Goal: Task Accomplishment & Management: Use online tool/utility

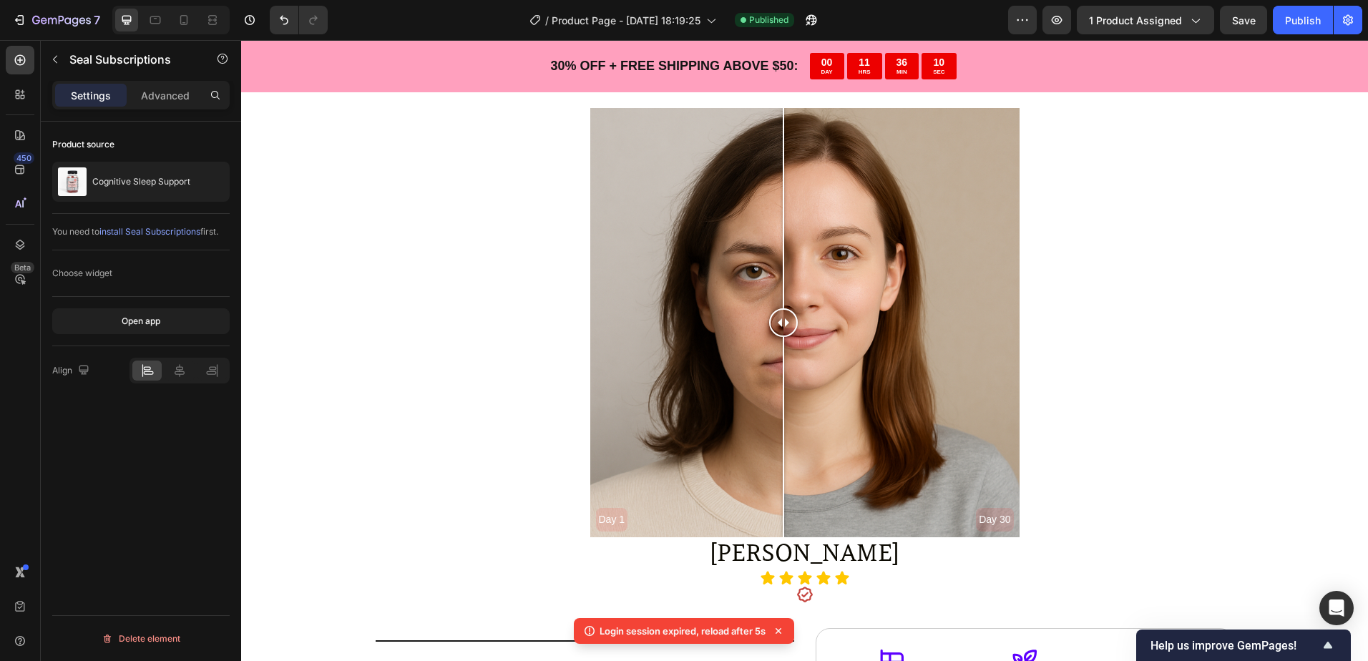
scroll to position [2426, 0]
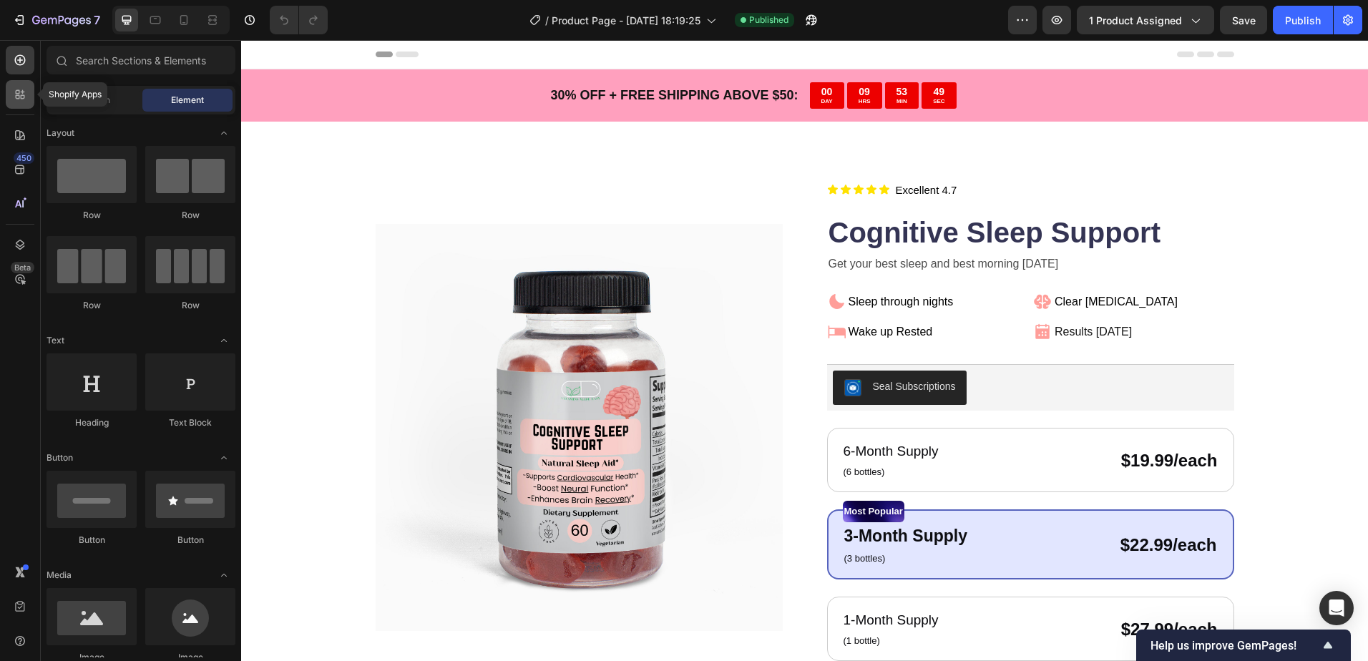
click at [19, 94] on icon at bounding box center [18, 92] width 4 height 4
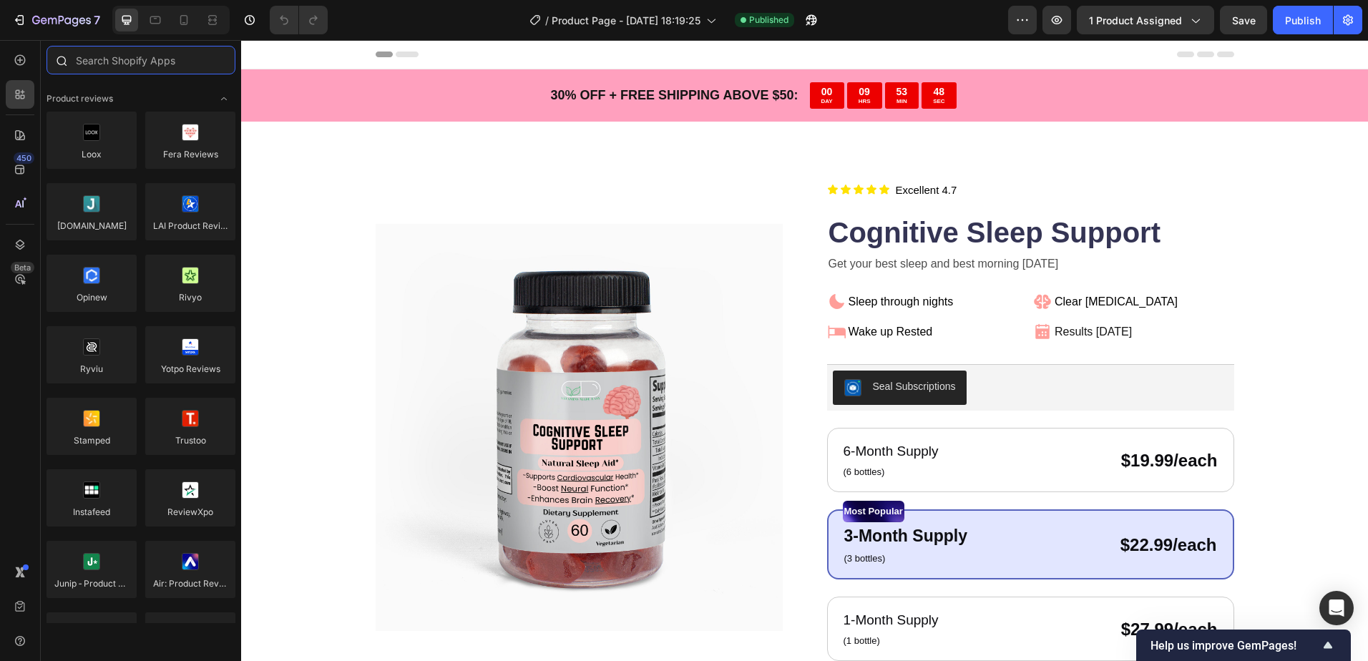
click at [171, 66] on input "text" at bounding box center [141, 60] width 189 height 29
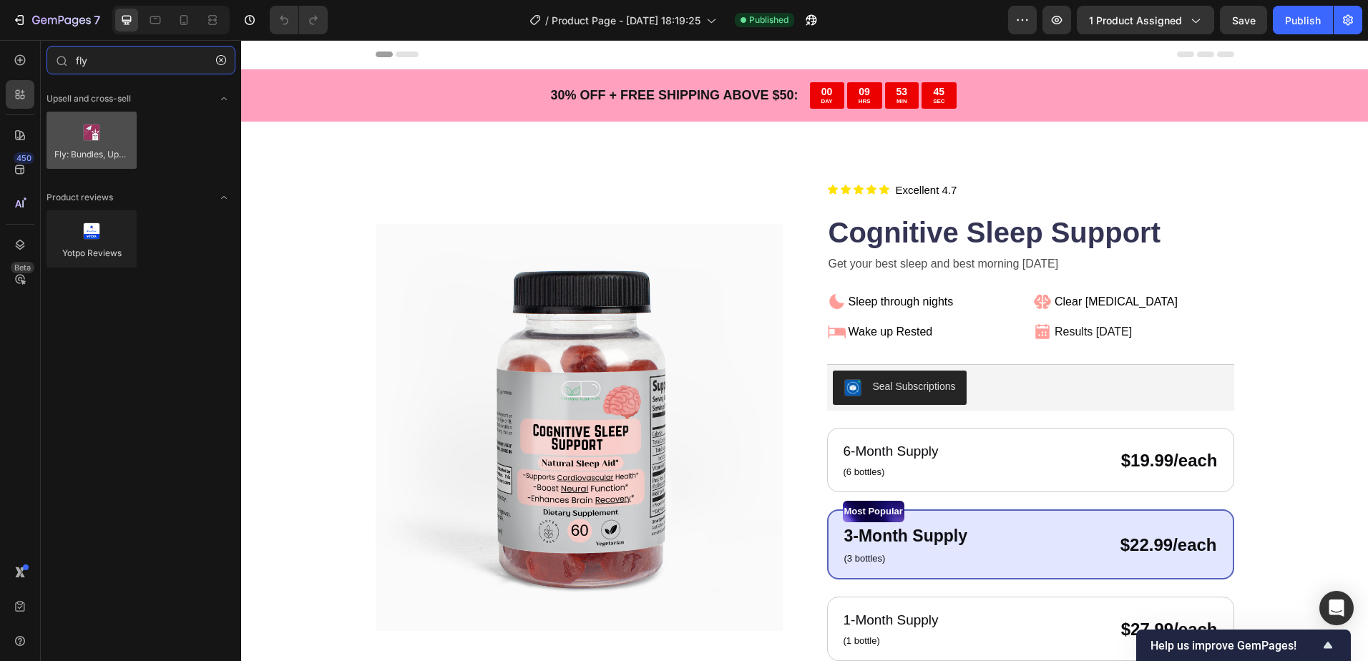
type input "fly"
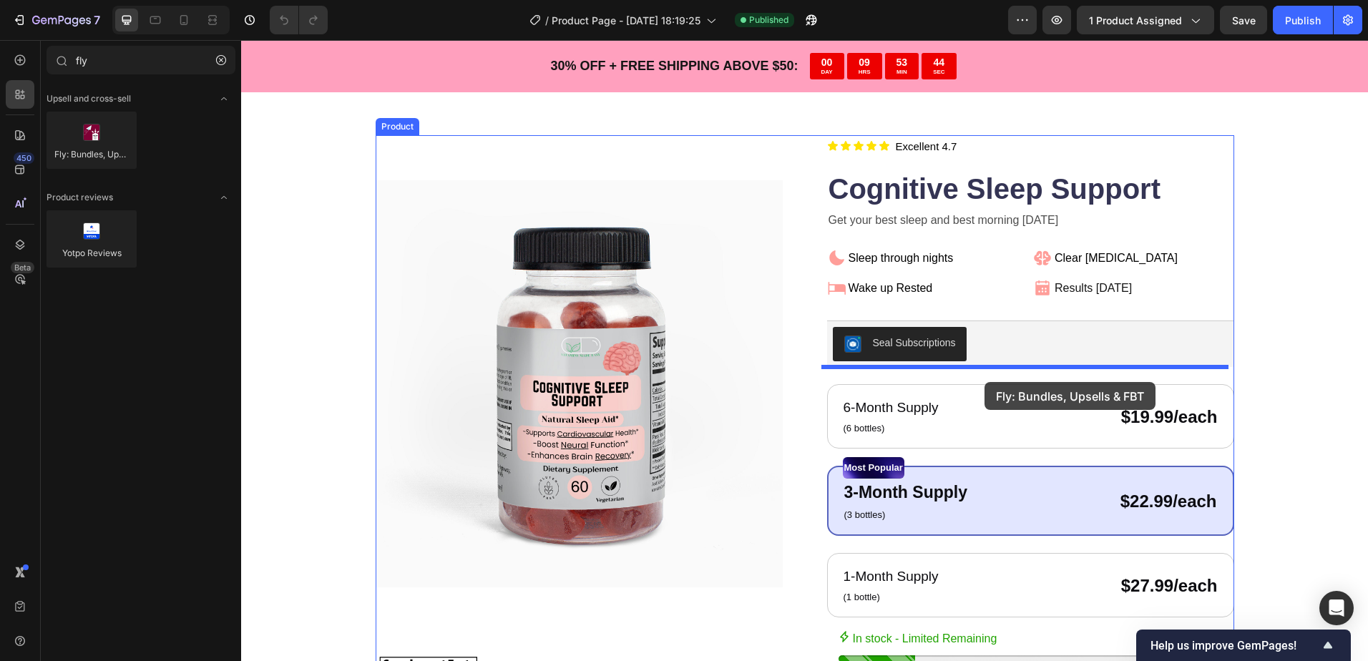
scroll to position [143, 0]
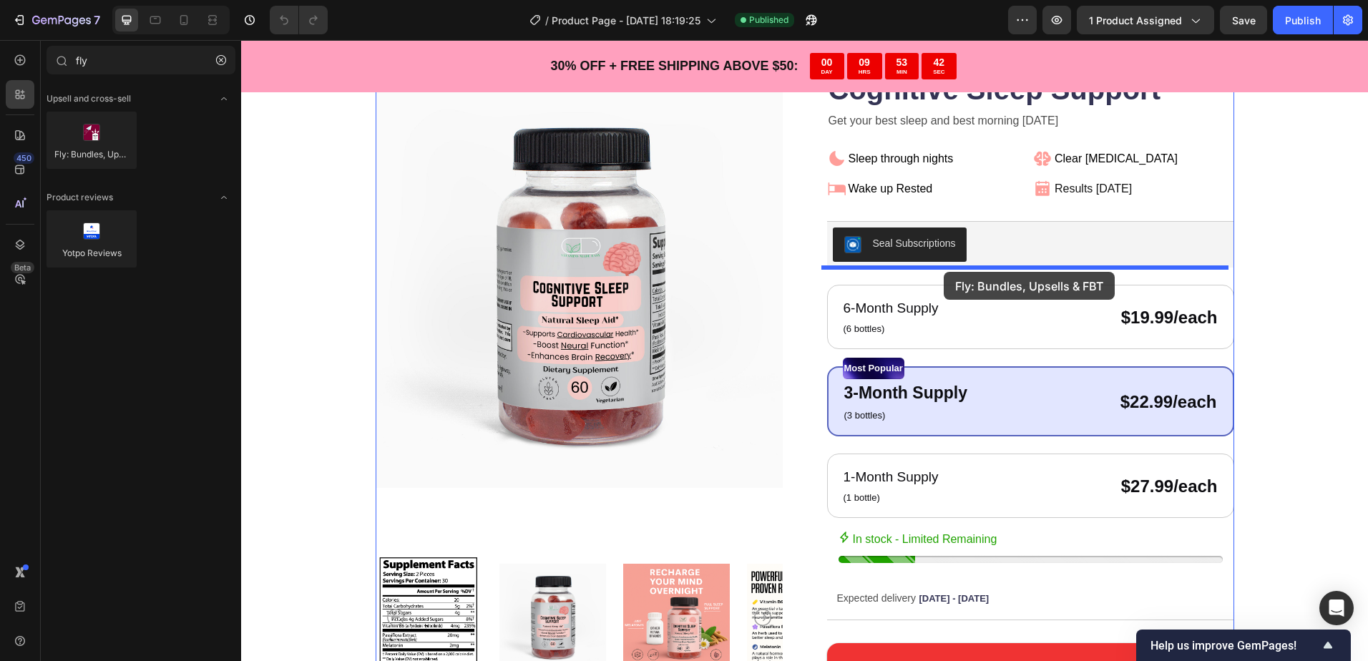
drag, startPoint x: 354, startPoint y: 187, endPoint x: 944, endPoint y: 272, distance: 595.6
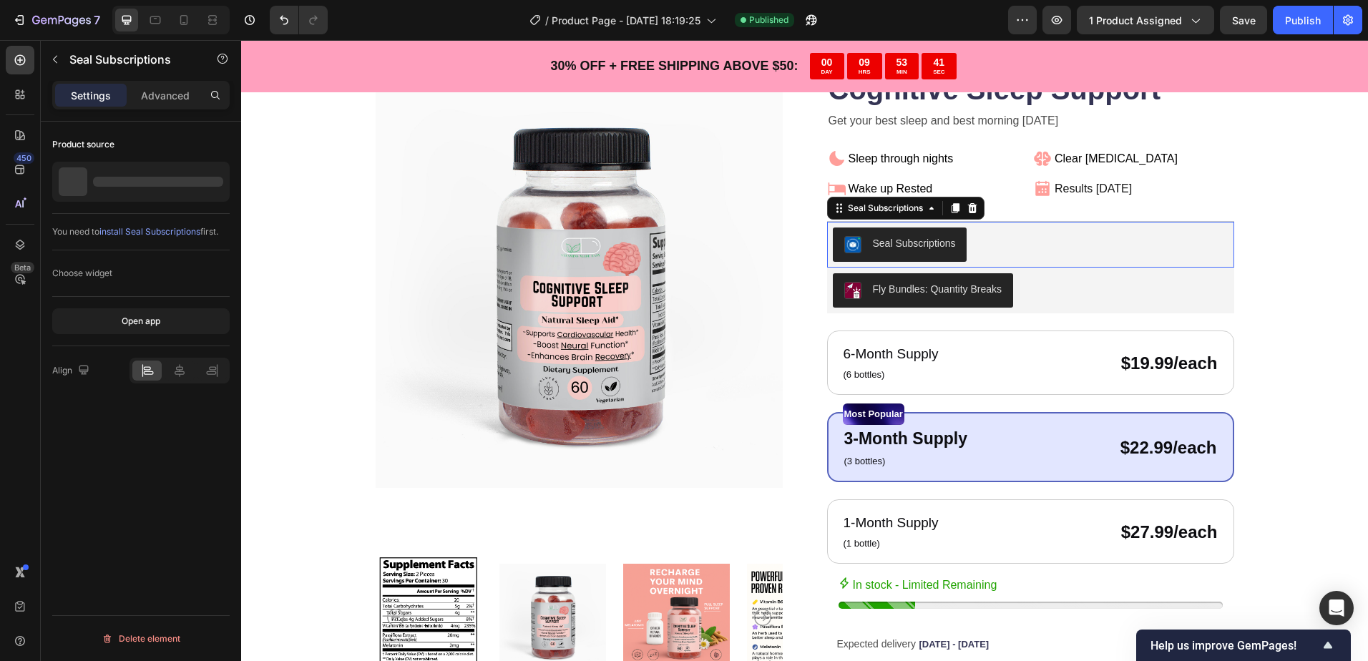
click at [1029, 231] on div "Seal Subscriptions" at bounding box center [1031, 245] width 396 height 34
click at [967, 208] on icon at bounding box center [971, 208] width 9 height 10
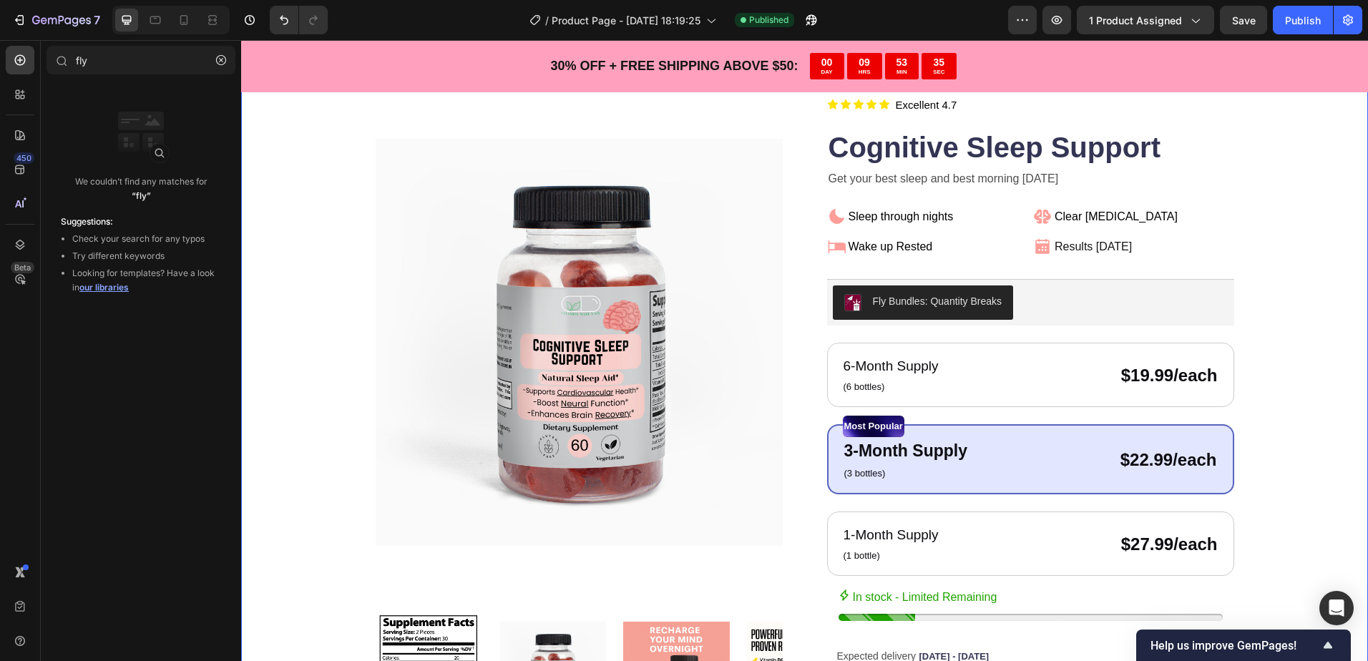
scroll to position [72, 0]
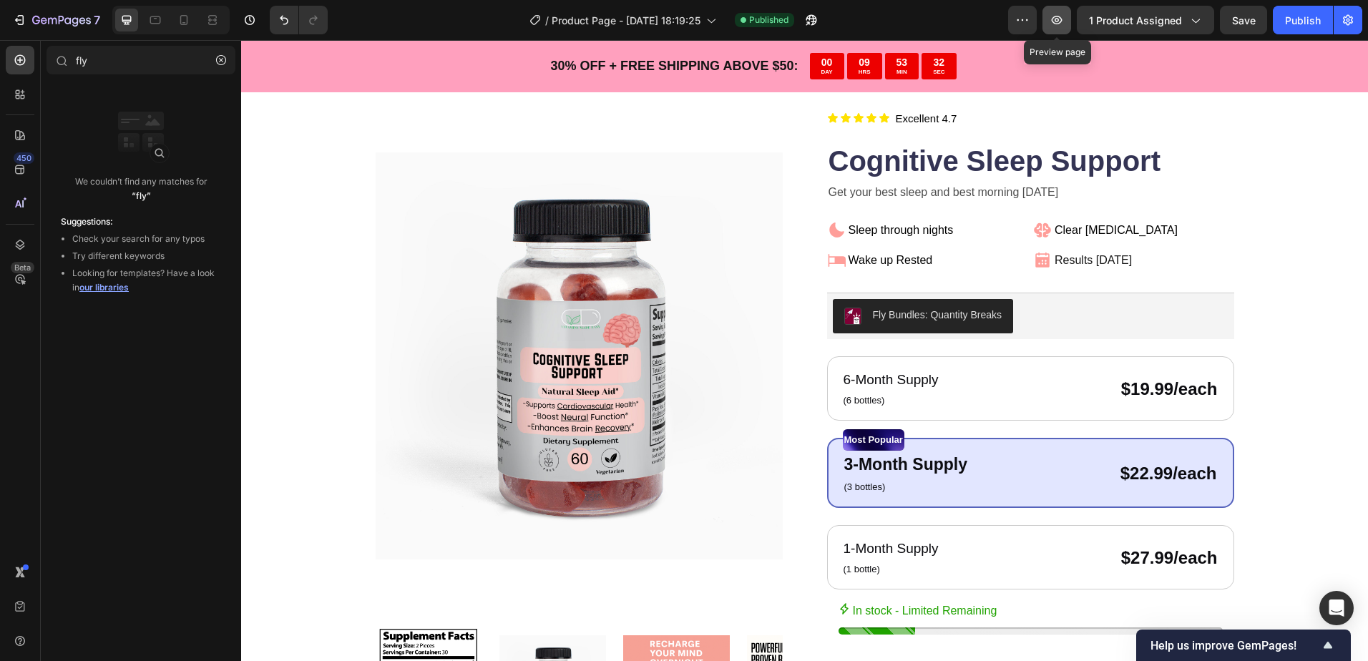
click at [1060, 22] on icon "button" at bounding box center [1057, 20] width 14 height 14
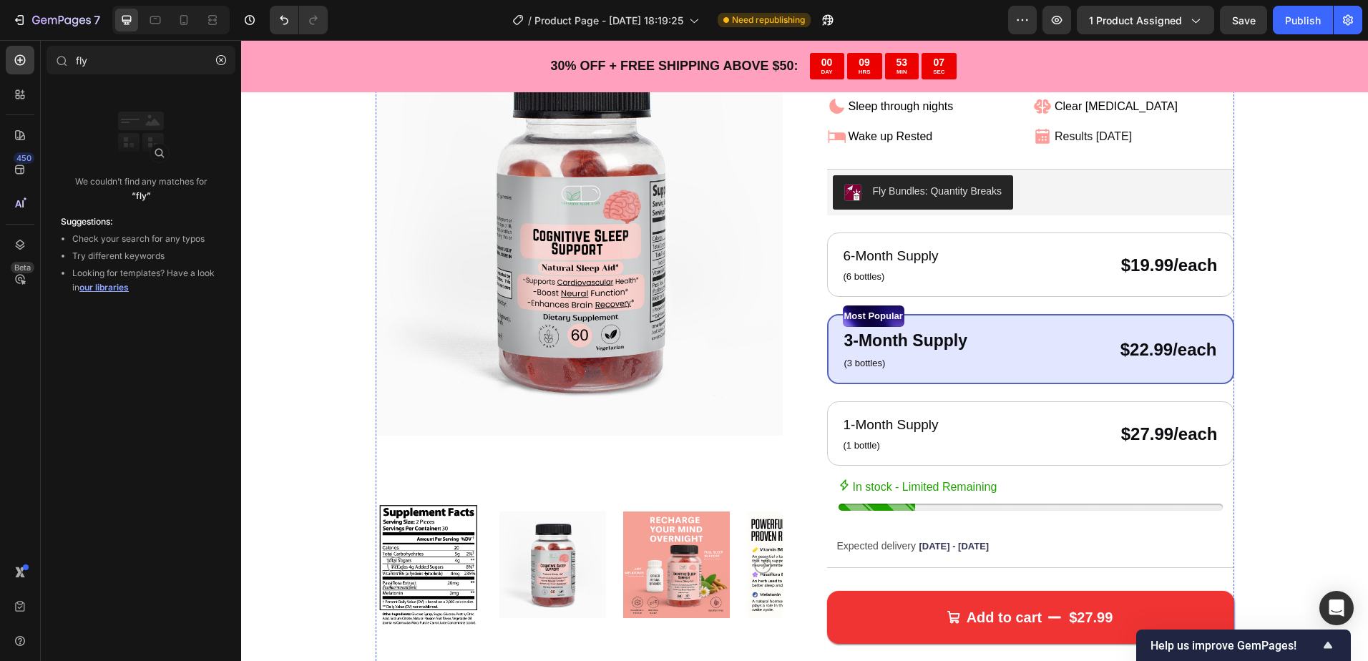
scroll to position [215, 0]
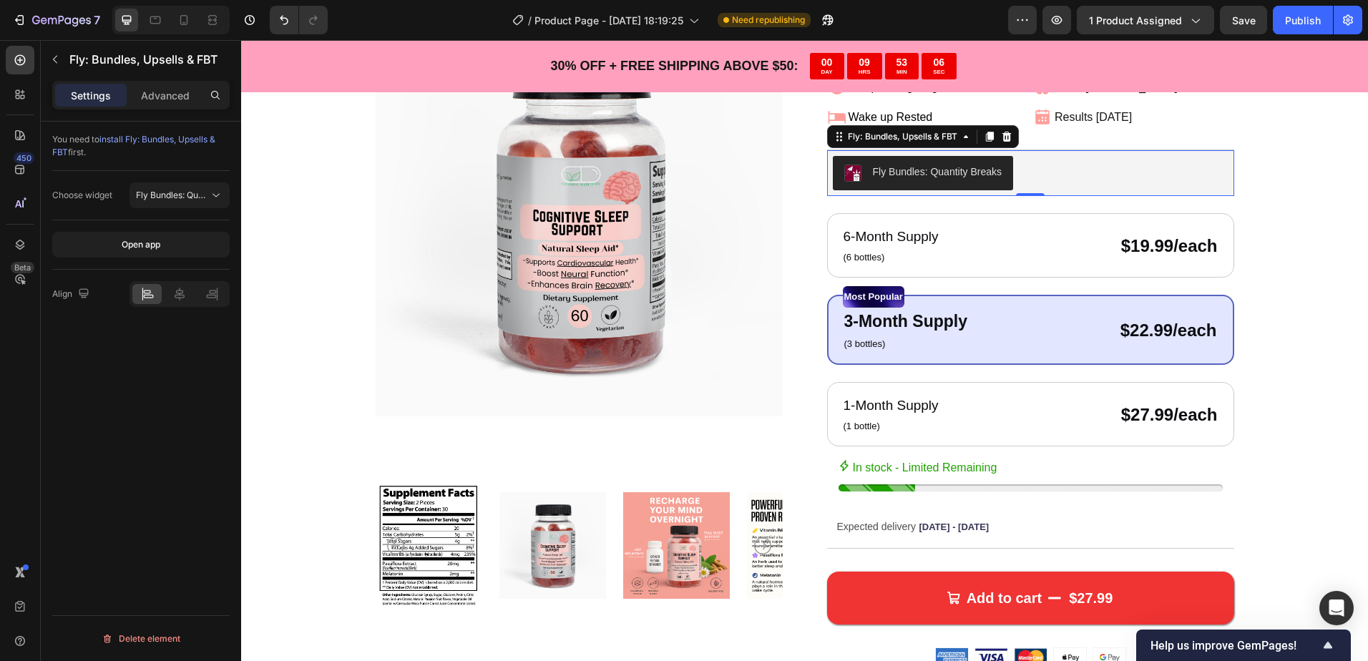
click at [929, 176] on div "Fly Bundles: Quantity Breaks" at bounding box center [938, 172] width 130 height 15
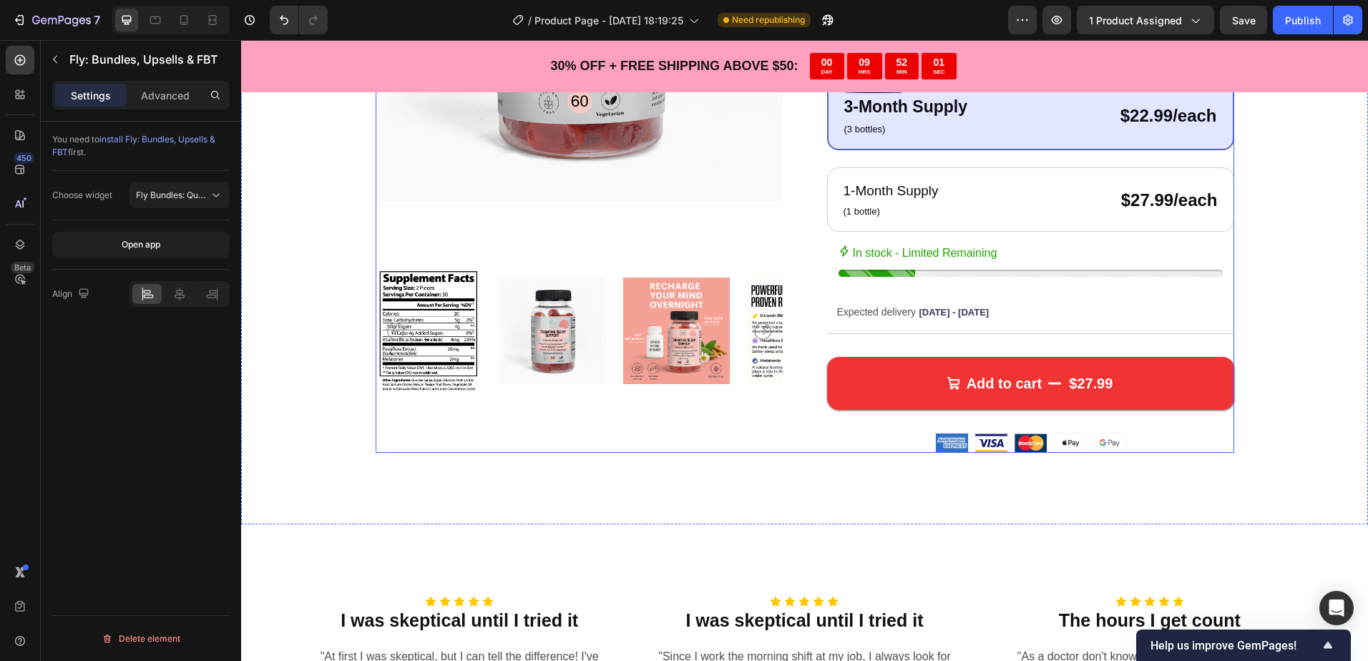
click at [802, 469] on div "Product Images Icon Icon Icon Icon Icon Icon List Title Line Title Line Excelle…" at bounding box center [804, 108] width 1127 height 833
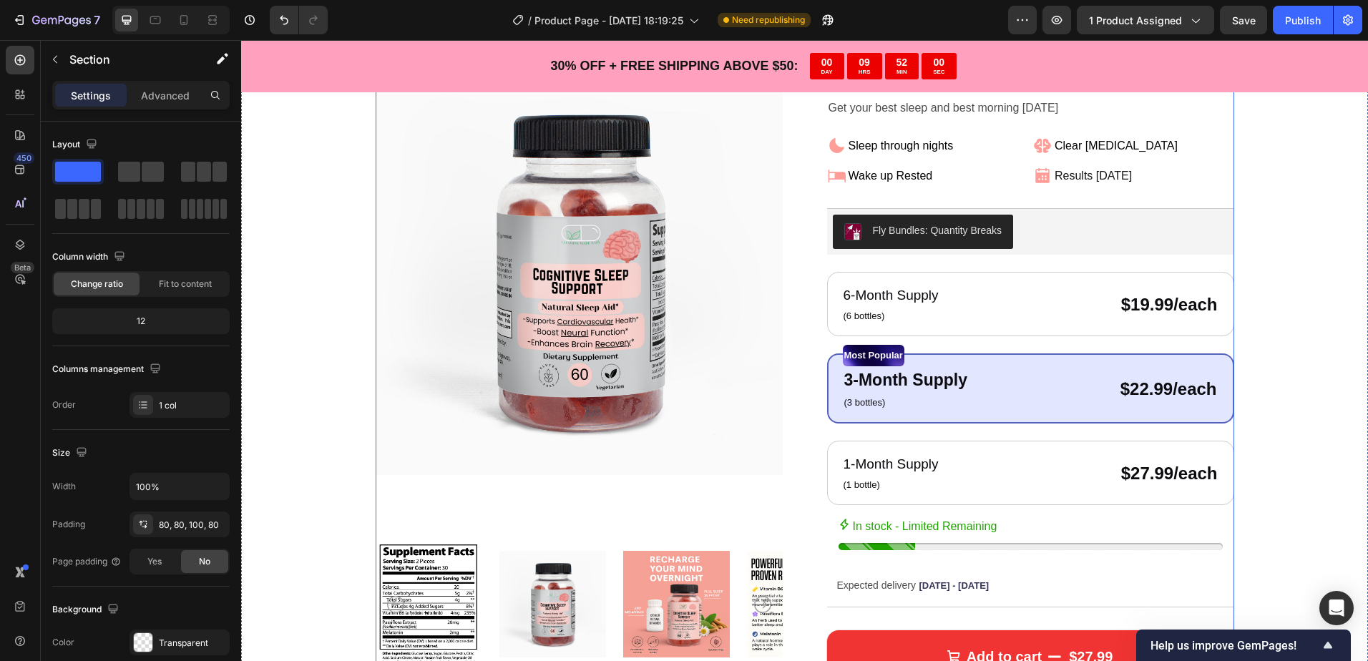
scroll to position [143, 0]
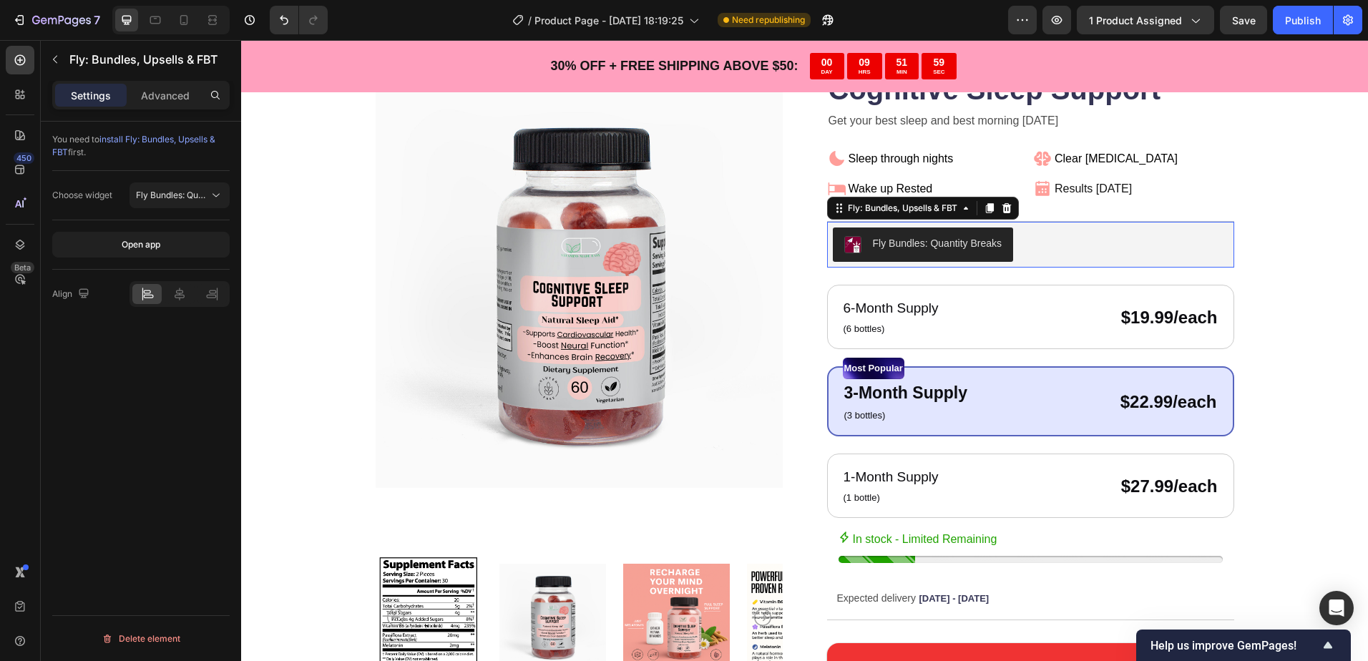
click at [906, 236] on div "Fly Bundles: Quantity Breaks" at bounding box center [938, 243] width 130 height 15
click at [1277, 26] on button "Publish" at bounding box center [1303, 20] width 60 height 29
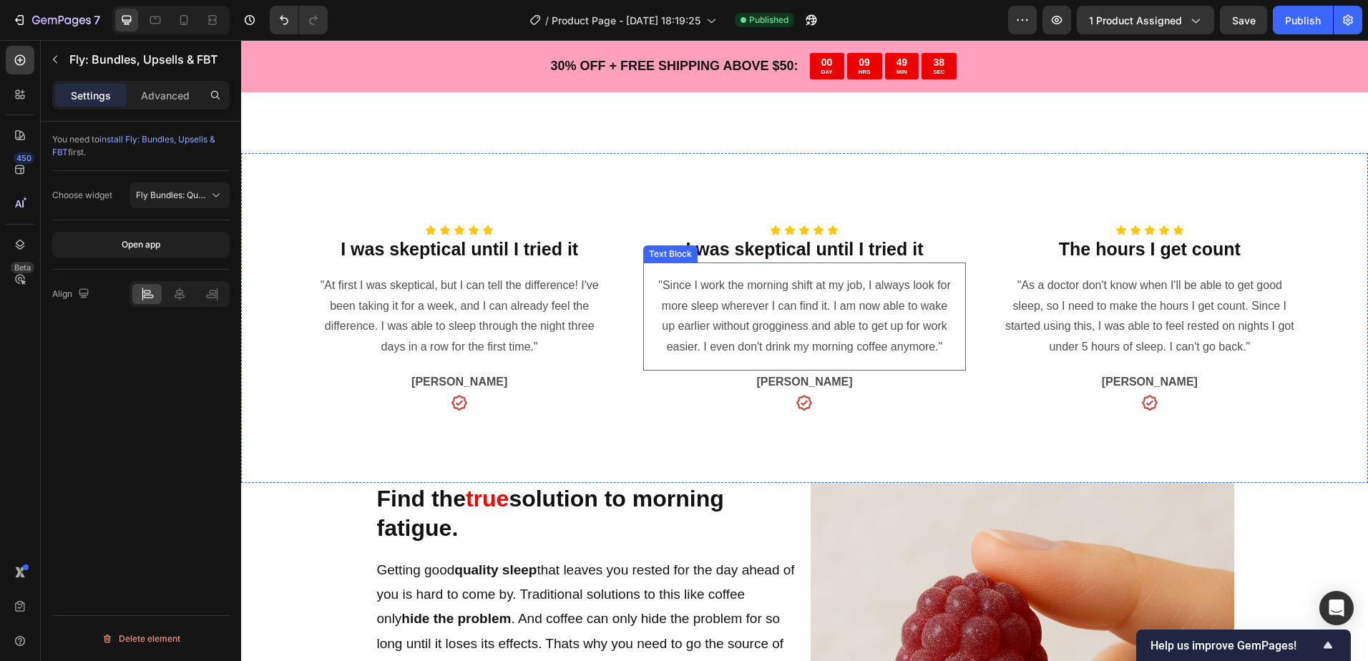
scroll to position [930, 0]
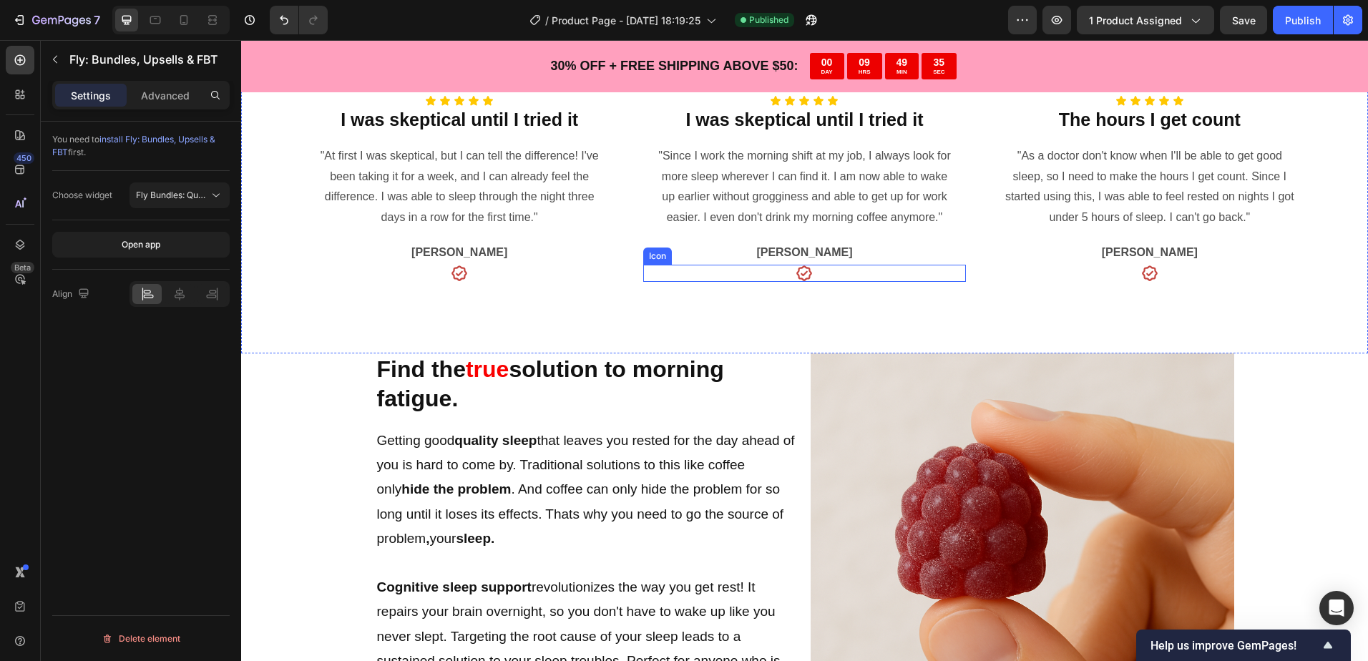
click at [802, 278] on icon at bounding box center [804, 273] width 17 height 17
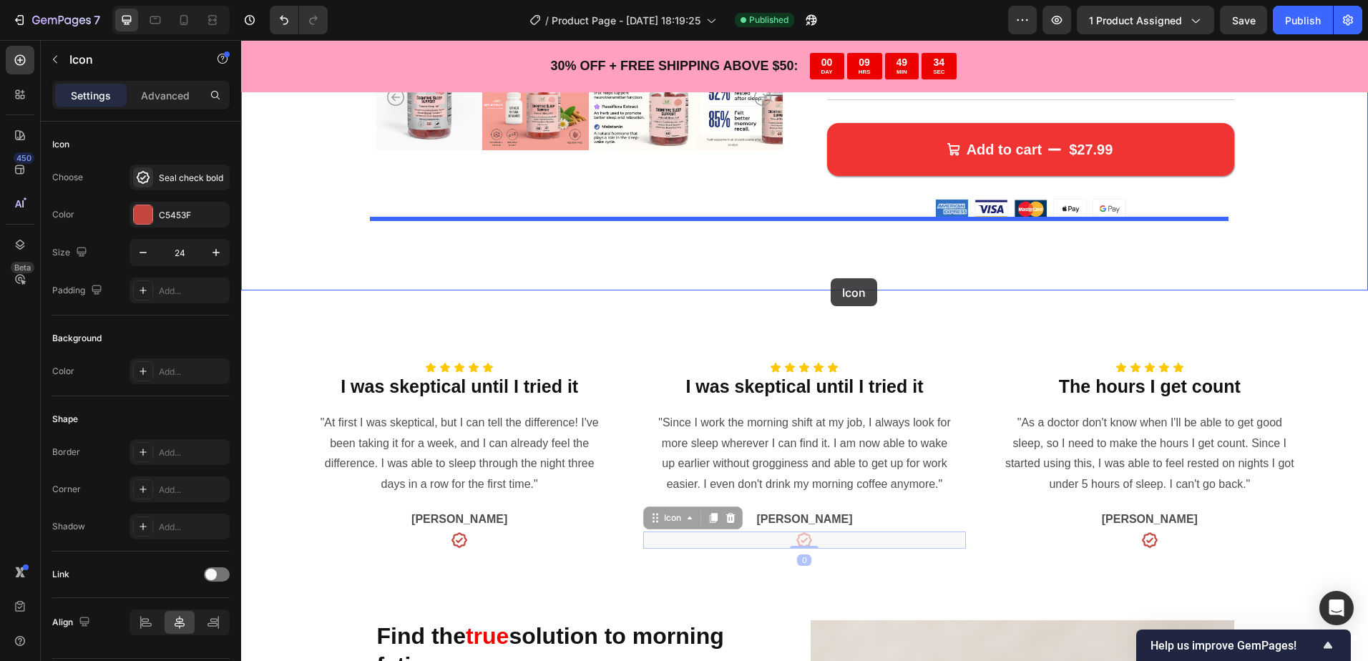
scroll to position [644, 0]
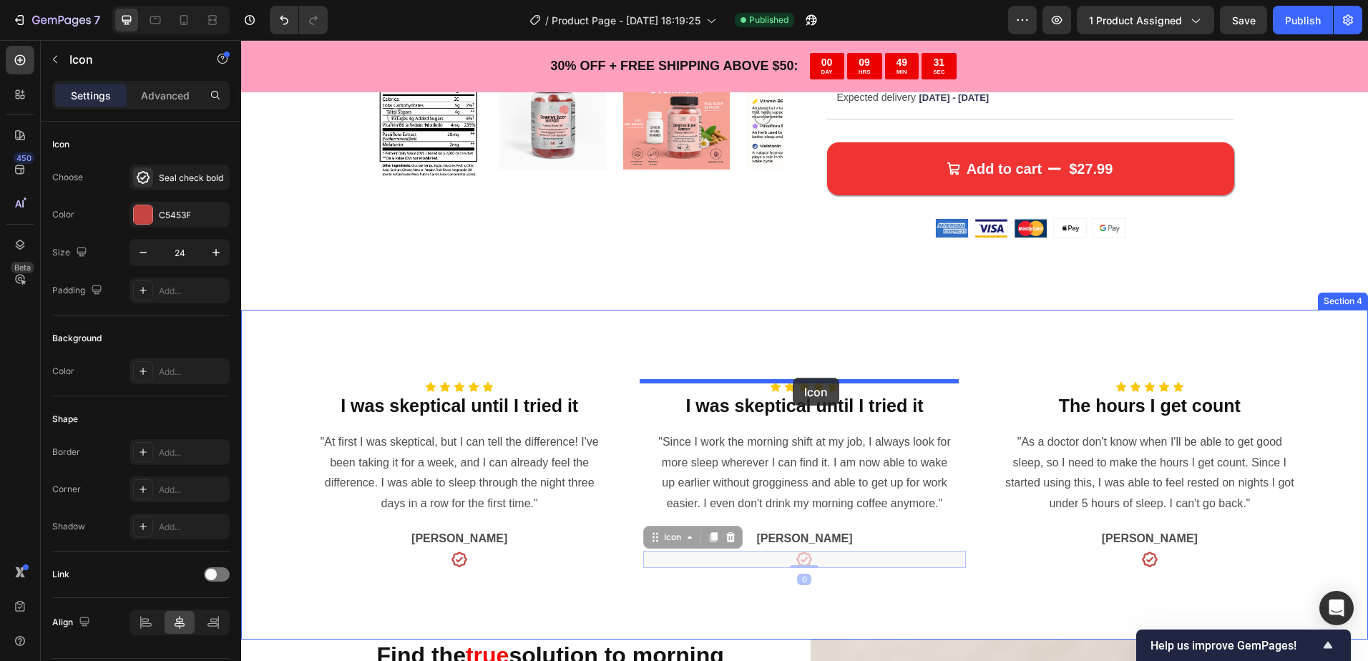
drag, startPoint x: 830, startPoint y: 274, endPoint x: 793, endPoint y: 378, distance: 110.2
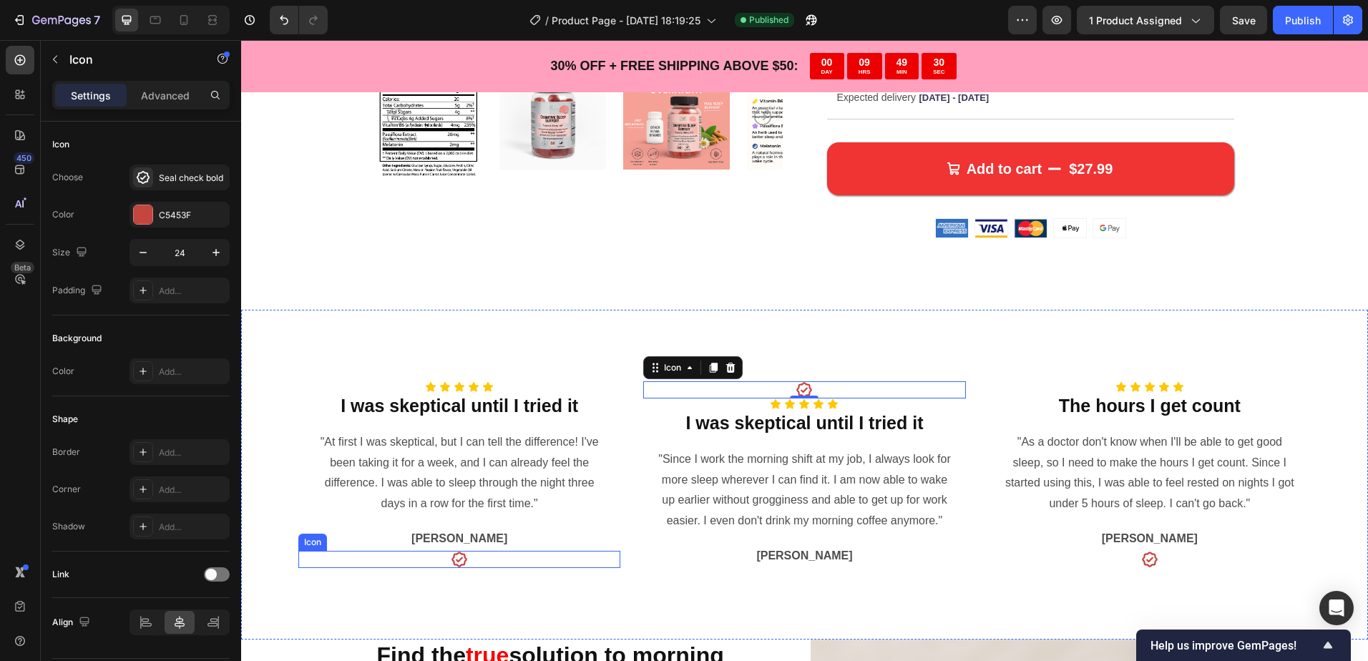
click at [460, 557] on icon at bounding box center [459, 560] width 16 height 16
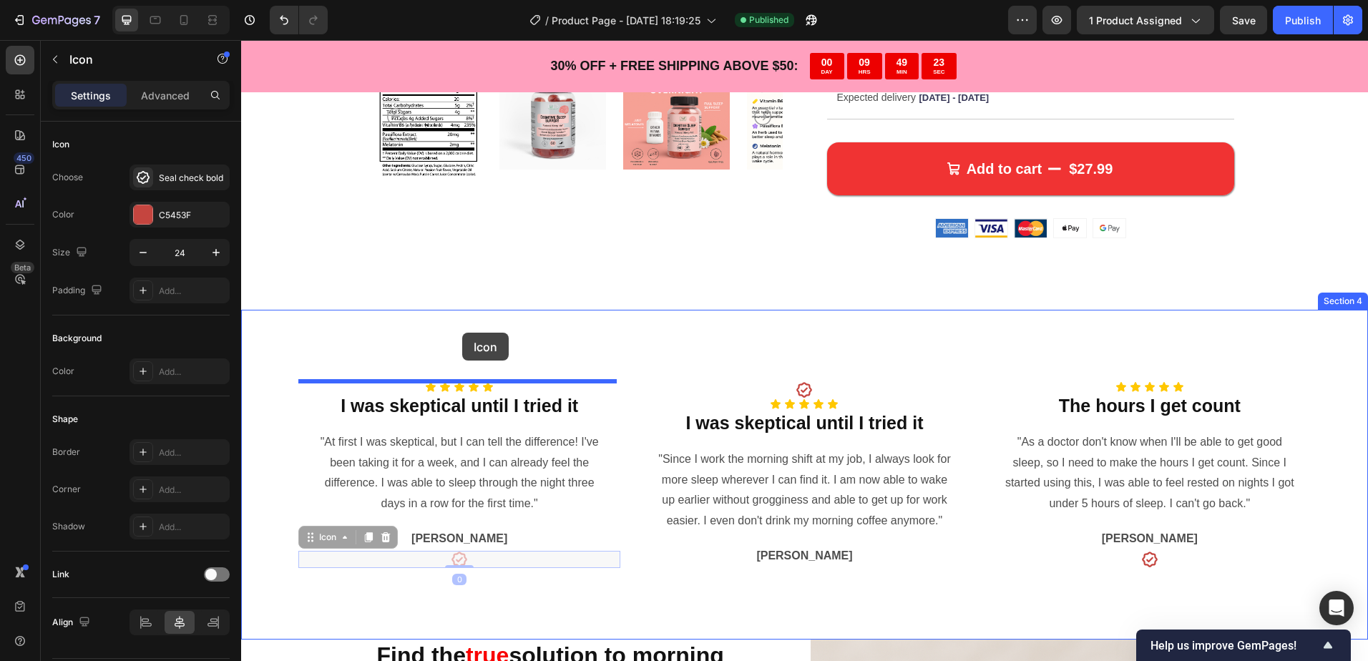
drag, startPoint x: 488, startPoint y: 560, endPoint x: 462, endPoint y: 333, distance: 229.0
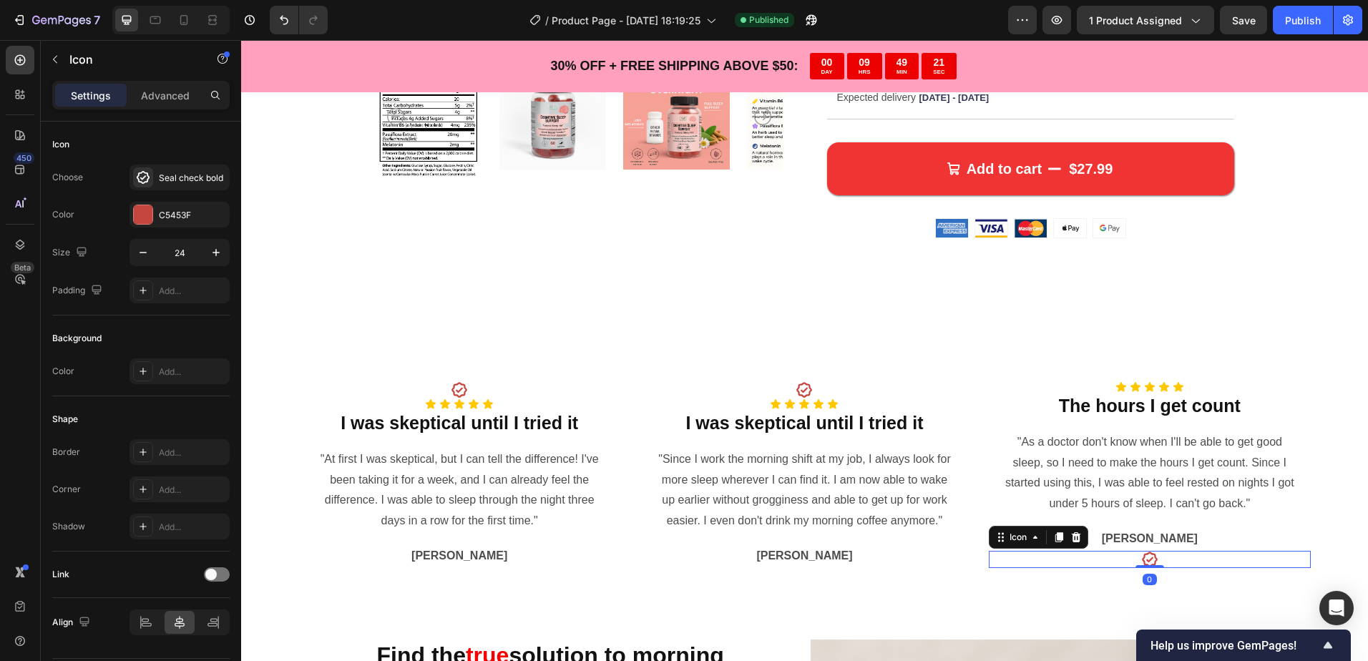
click at [1170, 567] on div "Icon 0" at bounding box center [1150, 559] width 322 height 17
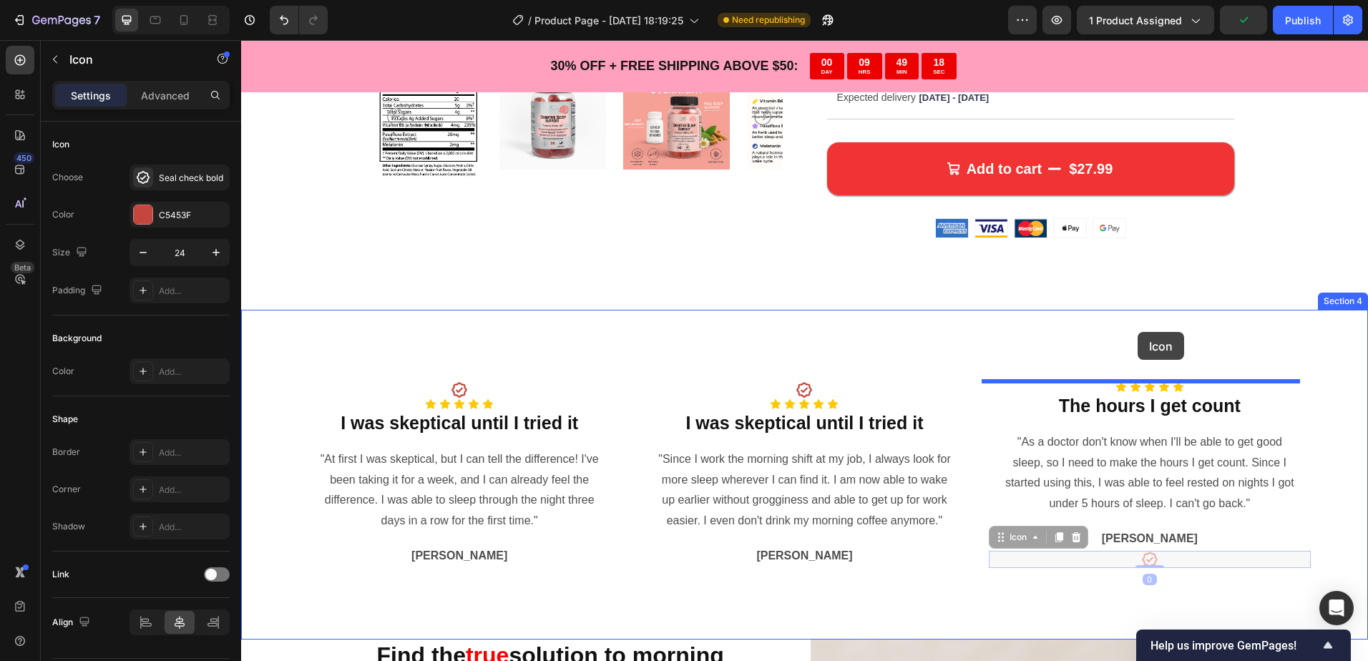
drag, startPoint x: 1171, startPoint y: 563, endPoint x: 1138, endPoint y: 332, distance: 233.5
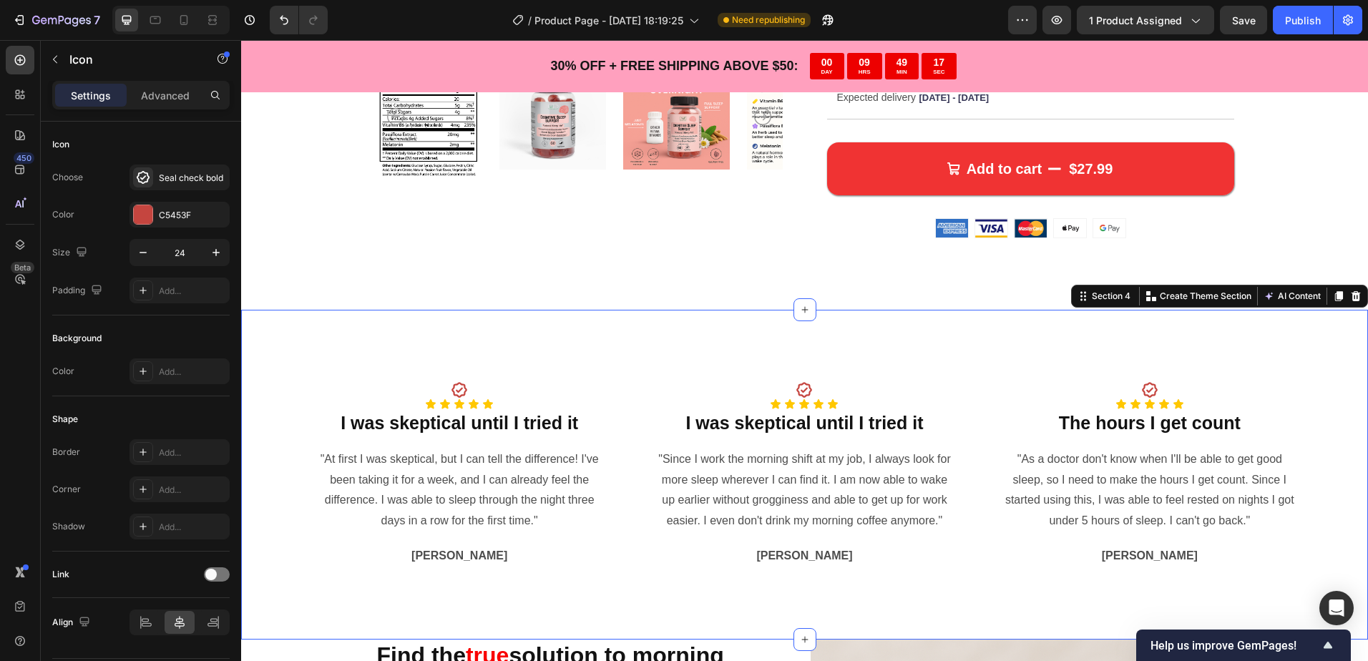
click at [935, 353] on div "Icon Icon Icon Icon Icon Icon Icon List I was skeptical until I tried it Headin…" at bounding box center [804, 474] width 1127 height 329
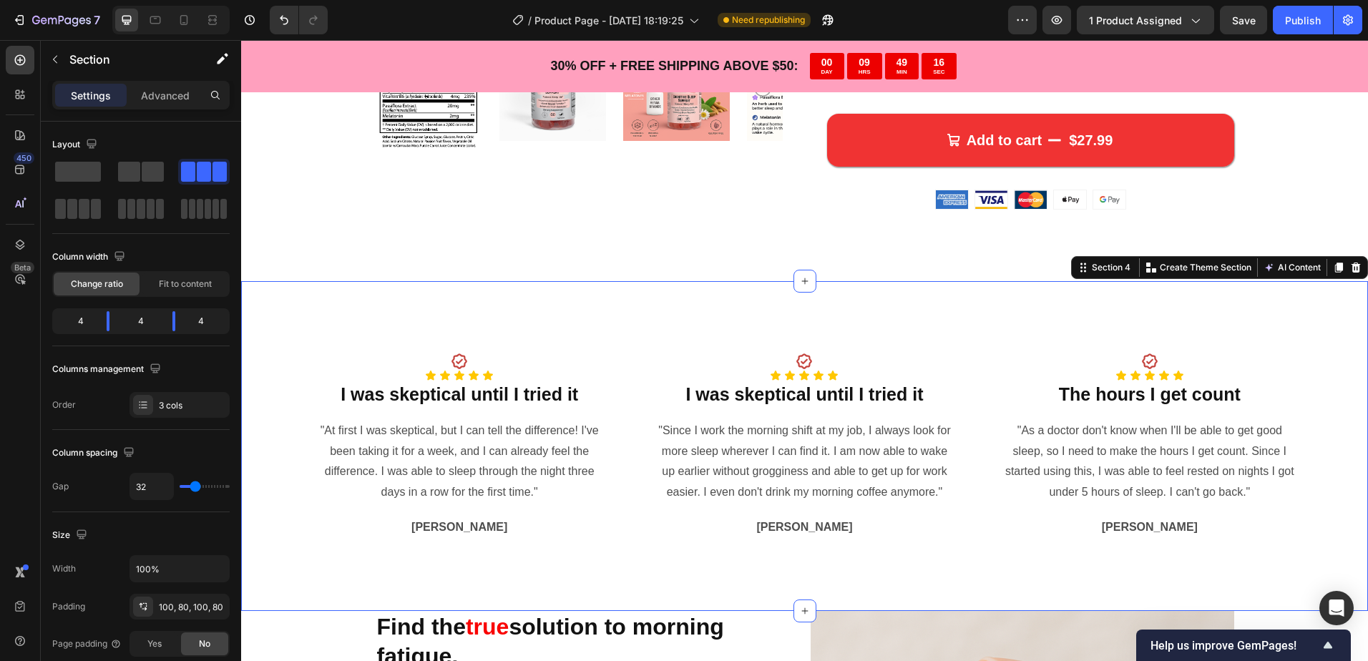
scroll to position [716, 0]
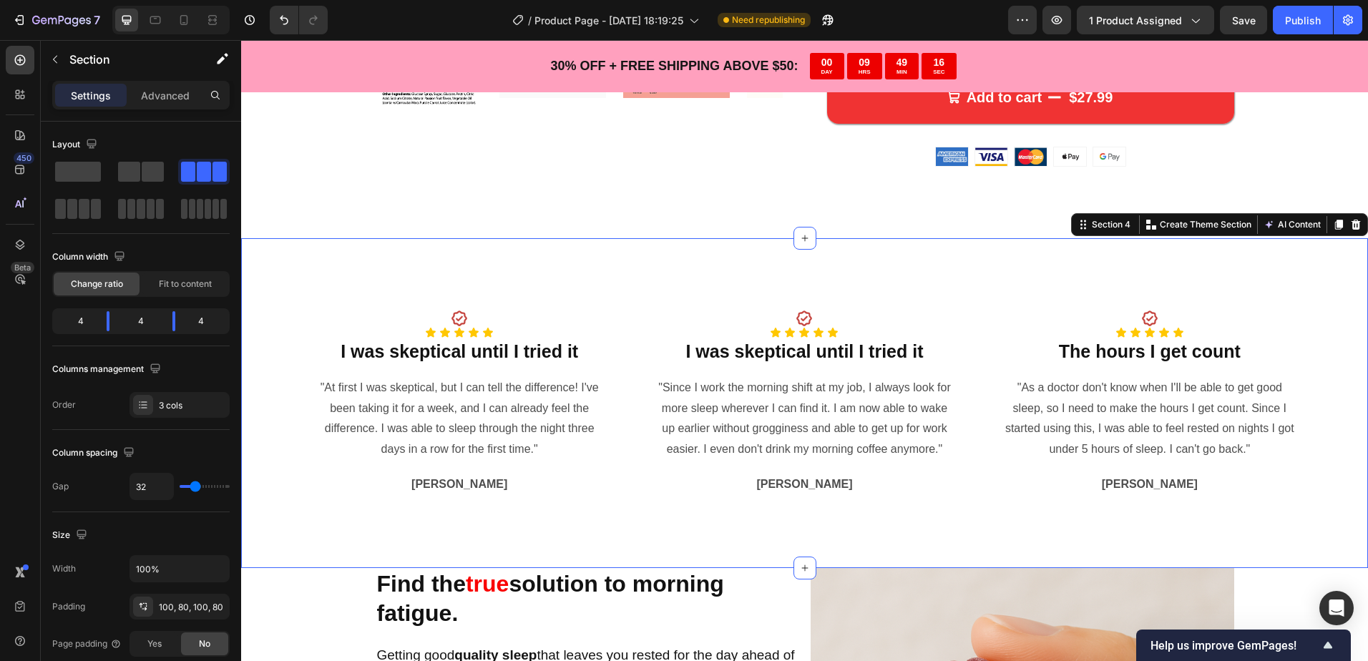
click at [968, 500] on div "Icon Icon Icon Icon Icon Icon Icon List I was skeptical until I tried it Headin…" at bounding box center [804, 402] width 1127 height 329
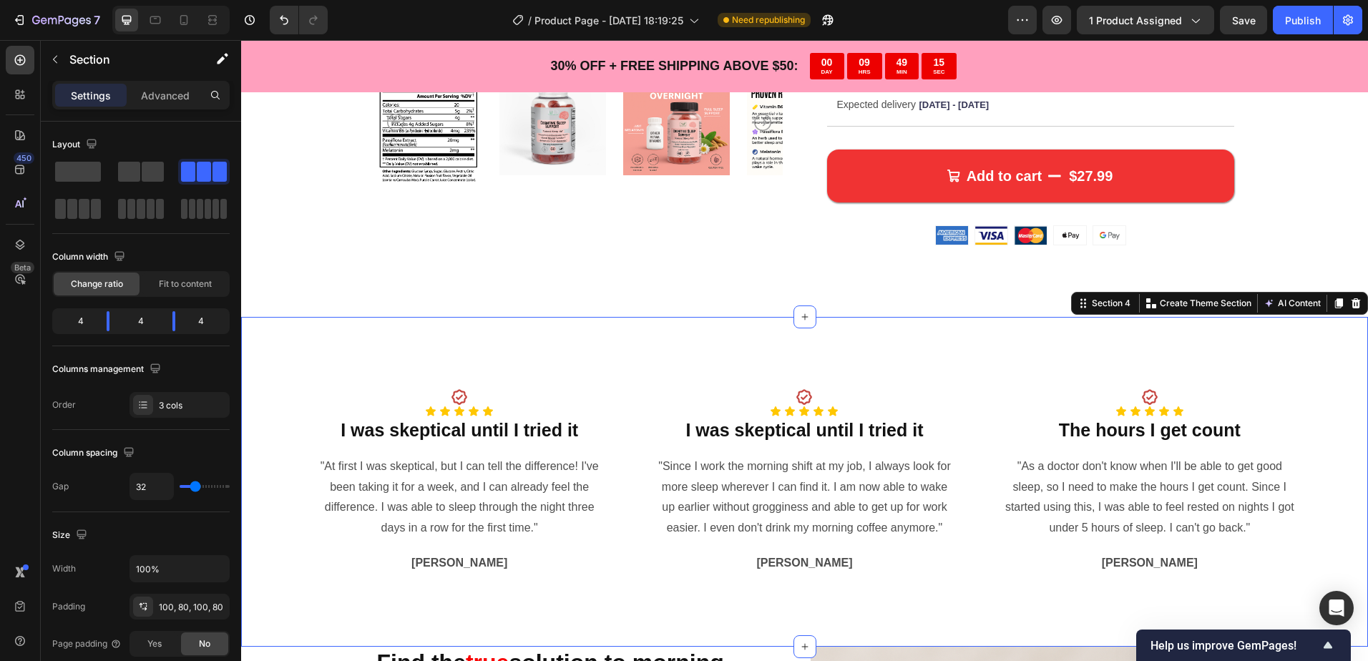
scroll to position [501, 0]
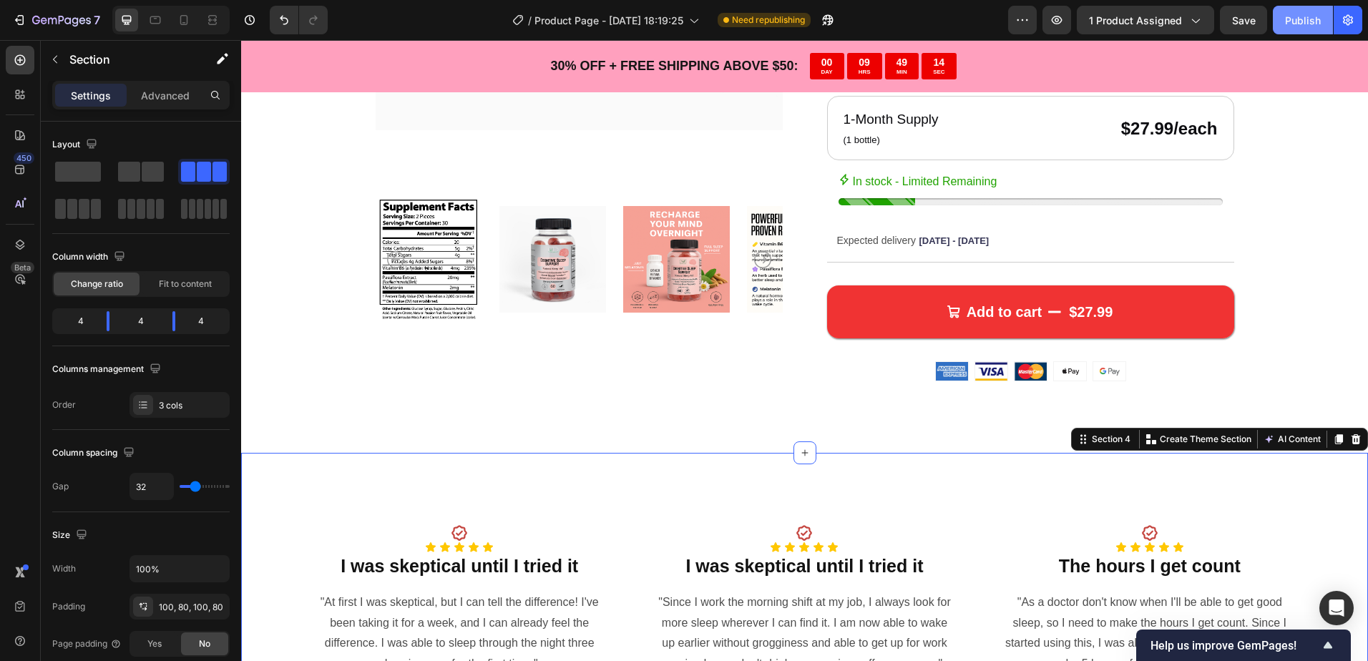
click at [1280, 17] on button "Publish" at bounding box center [1303, 20] width 60 height 29
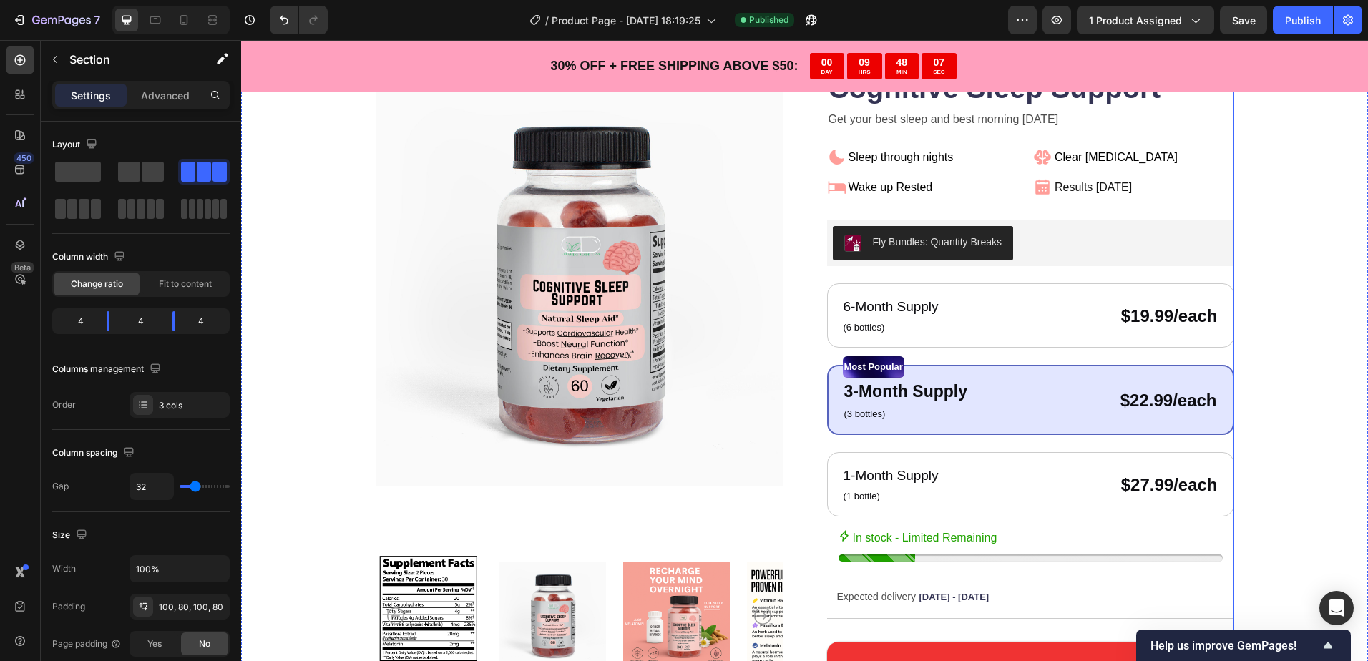
scroll to position [143, 0]
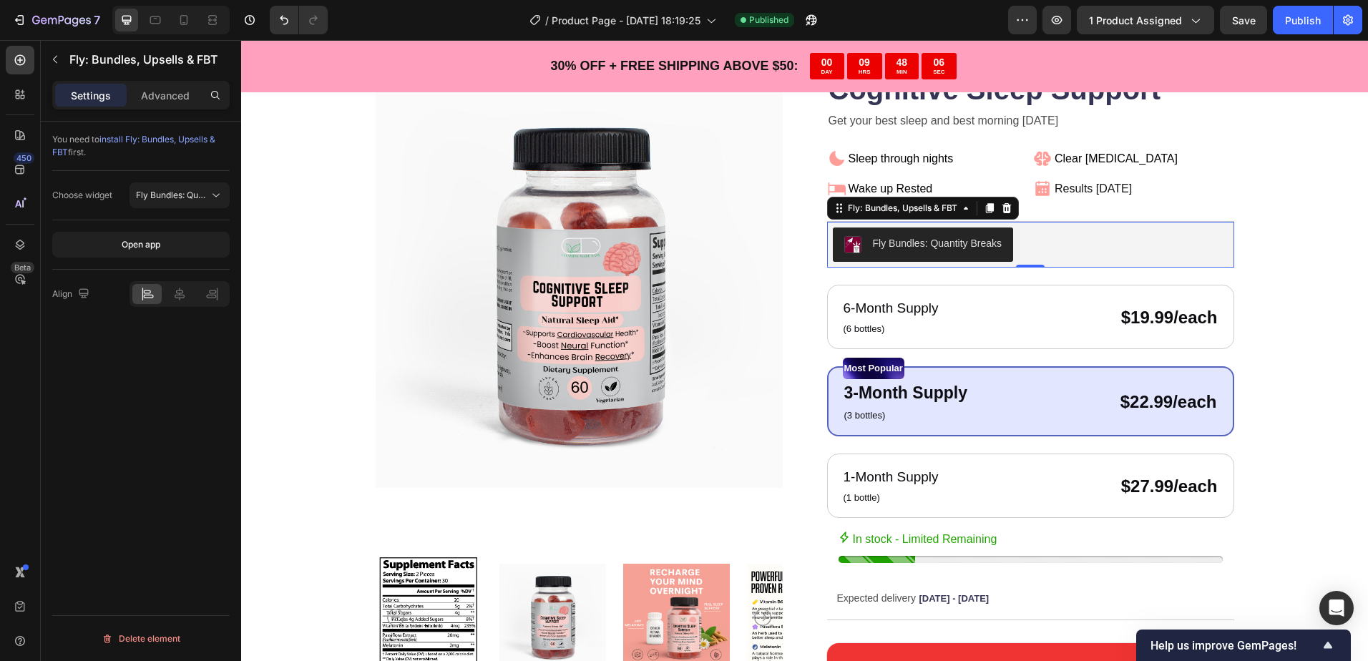
click at [938, 239] on div "Fly Bundles: Quantity Breaks" at bounding box center [938, 243] width 130 height 15
click at [176, 303] on div at bounding box center [179, 294] width 29 height 20
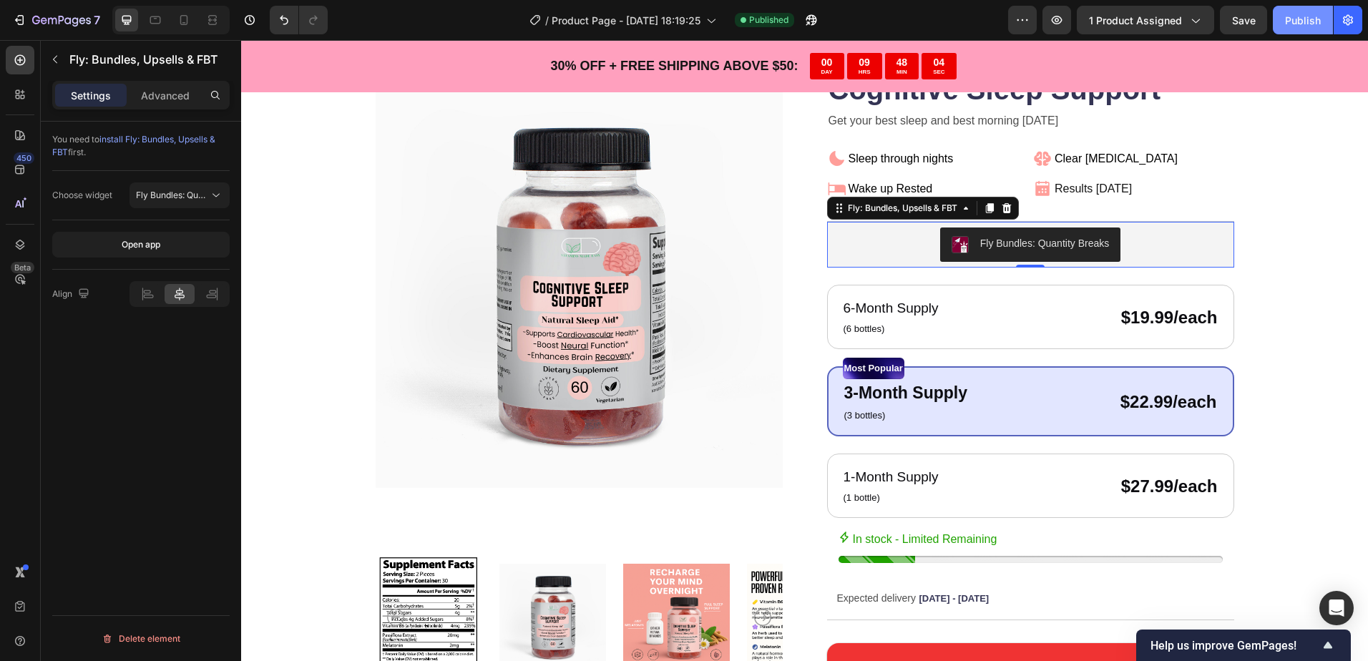
drag, startPoint x: 1297, startPoint y: 16, endPoint x: 1051, endPoint y: 80, distance: 254.2
click at [1297, 16] on div "Publish" at bounding box center [1303, 20] width 36 height 15
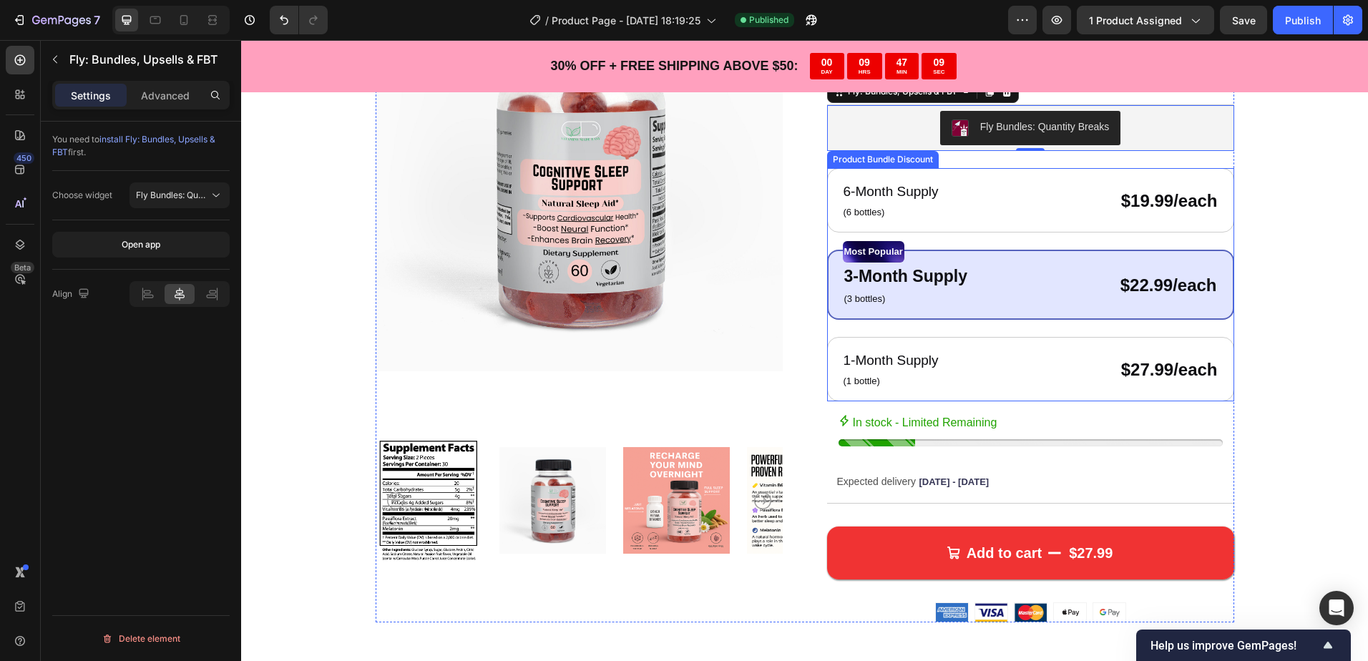
scroll to position [429, 0]
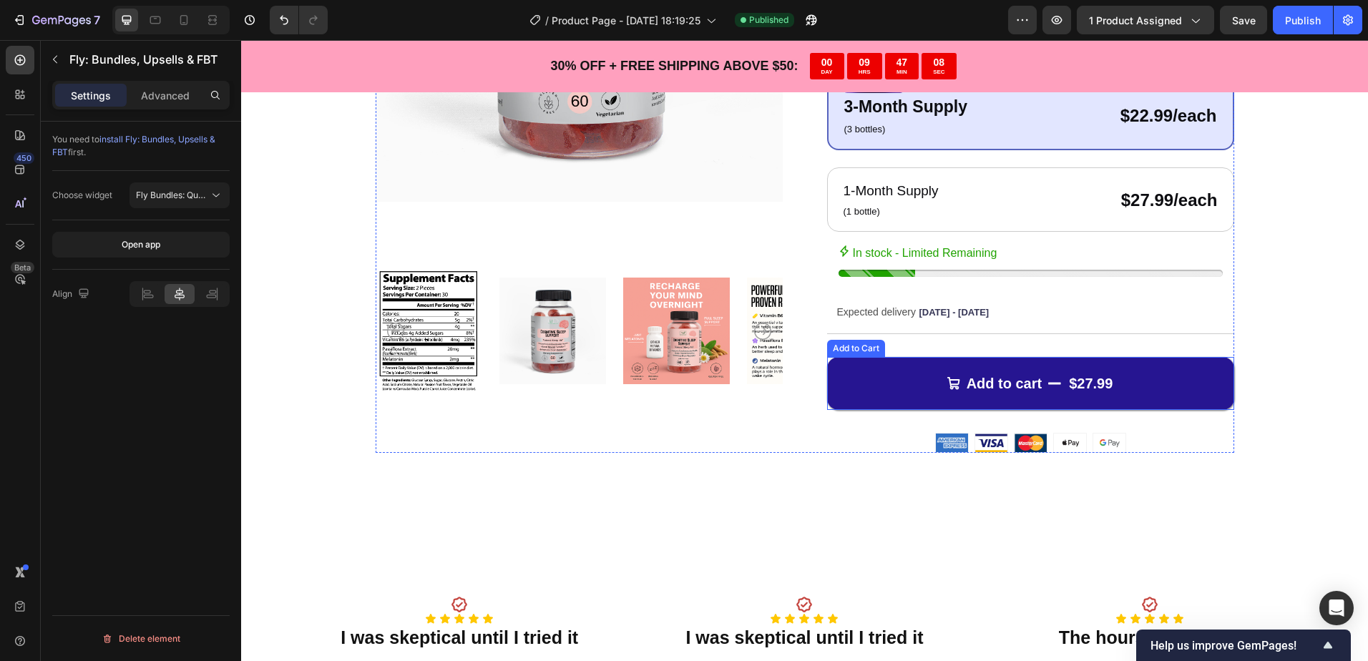
click at [1173, 380] on button "Add to cart $27.99" at bounding box center [1030, 383] width 407 height 53
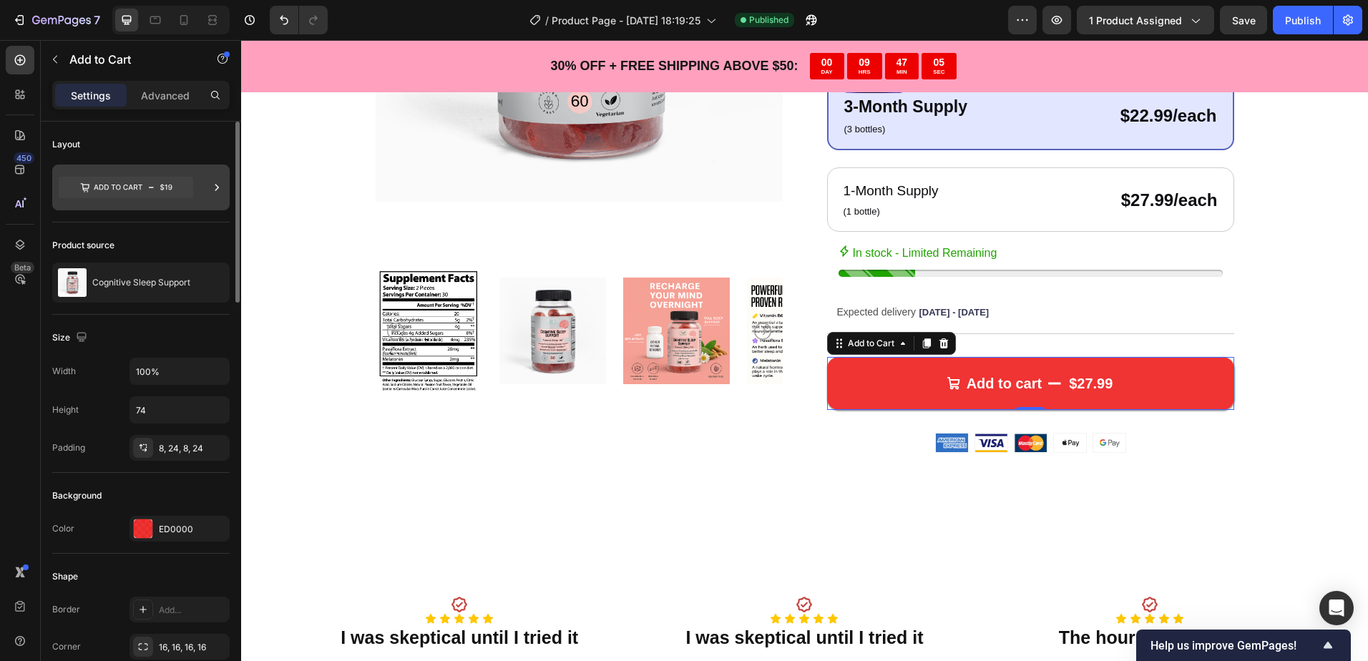
click at [200, 182] on div at bounding box center [140, 188] width 177 height 46
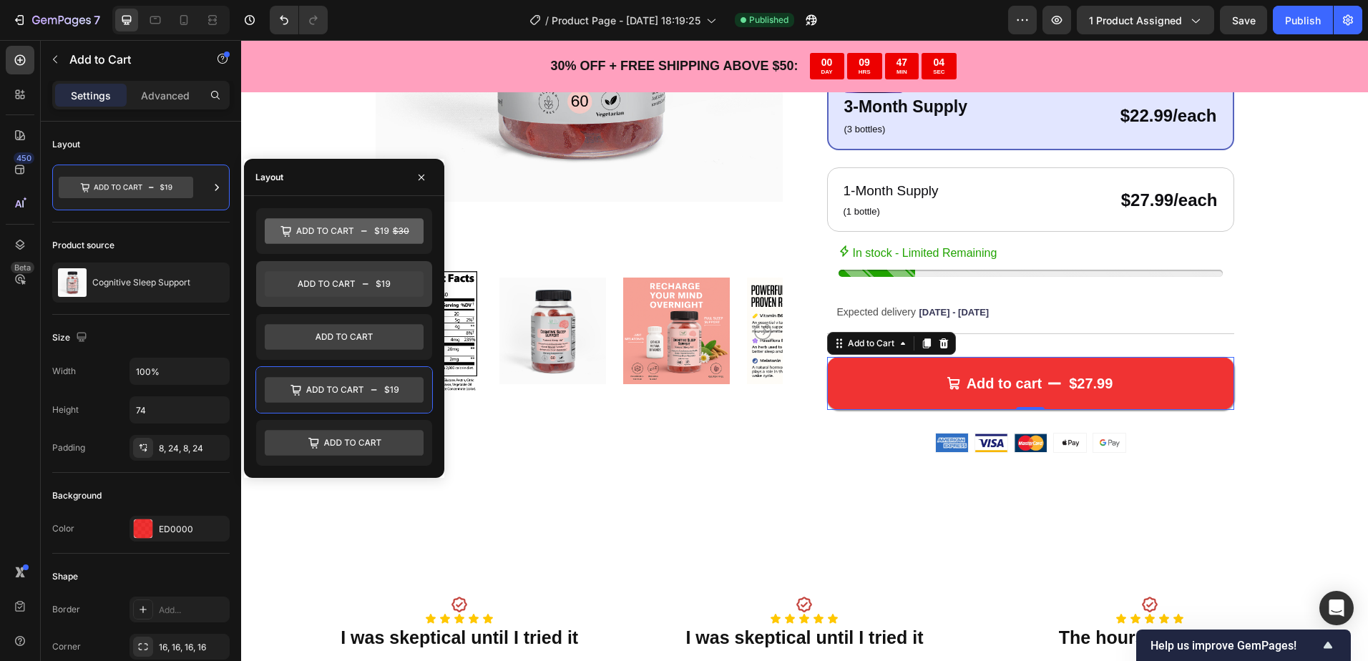
click at [331, 273] on icon at bounding box center [344, 284] width 159 height 26
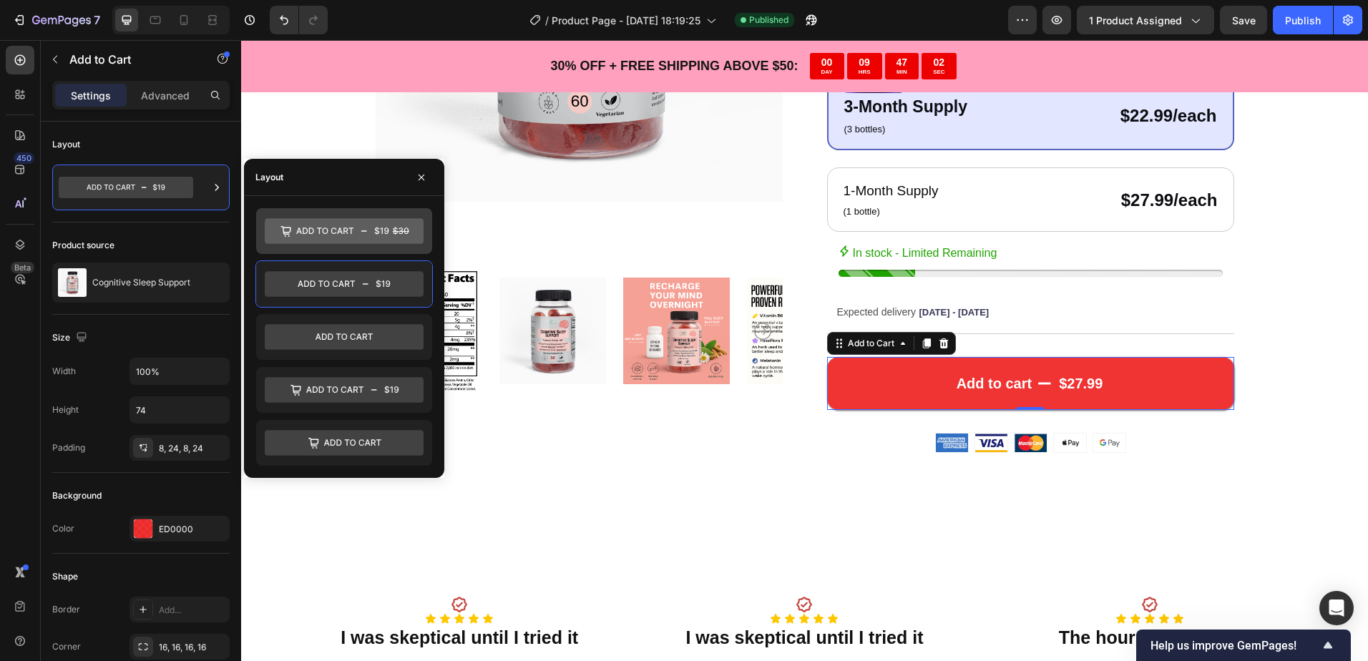
click at [305, 225] on icon at bounding box center [344, 231] width 159 height 26
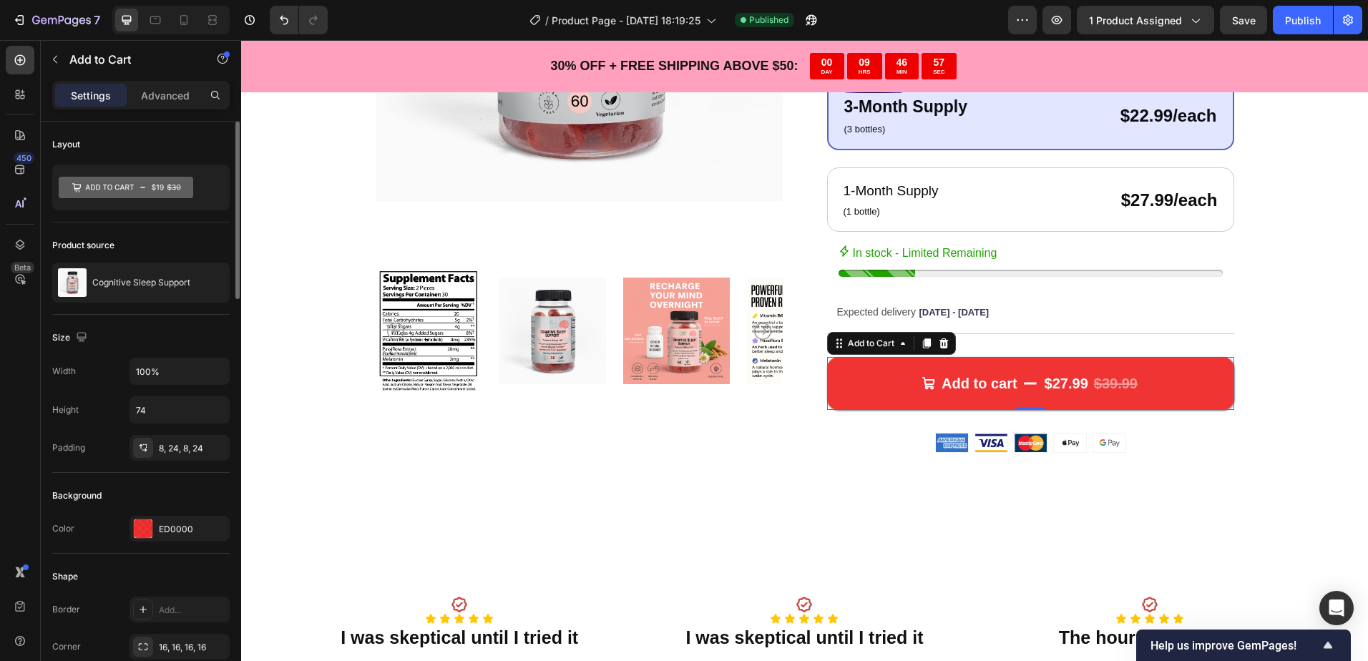
click at [195, 234] on div "Product source" at bounding box center [140, 245] width 177 height 23
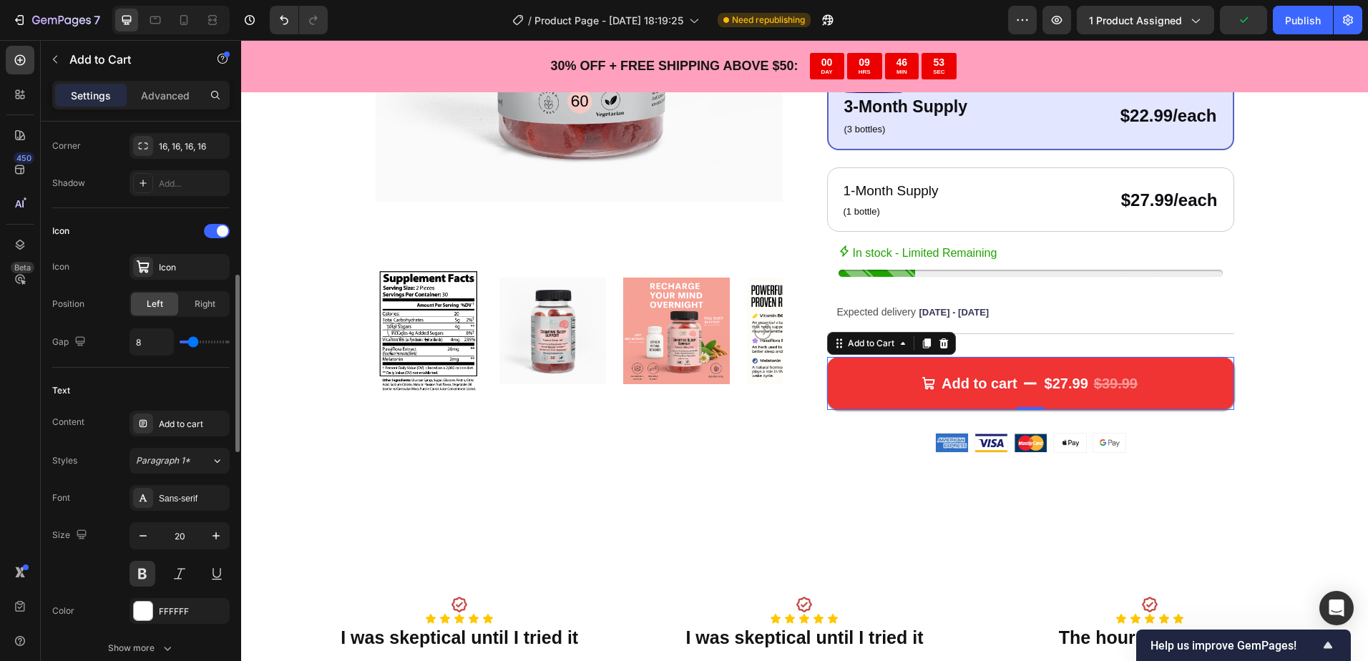
scroll to position [572, 0]
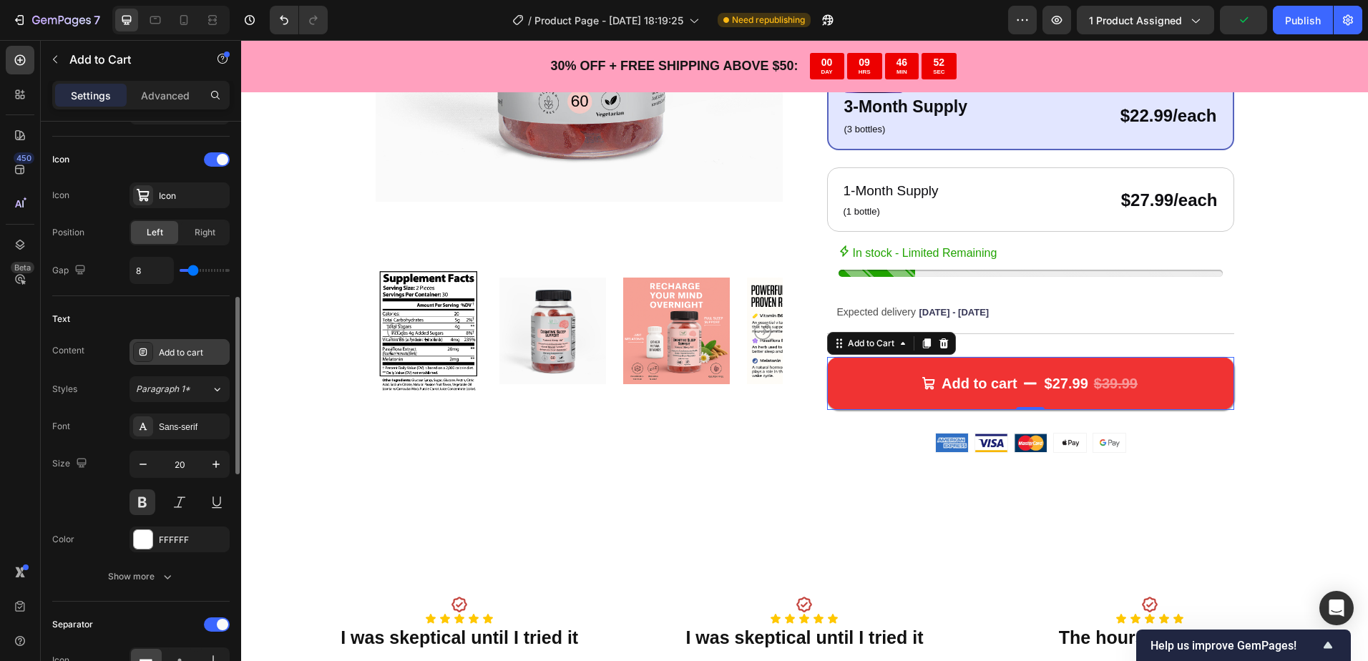
click at [154, 356] on div "Add to cart" at bounding box center [180, 352] width 100 height 26
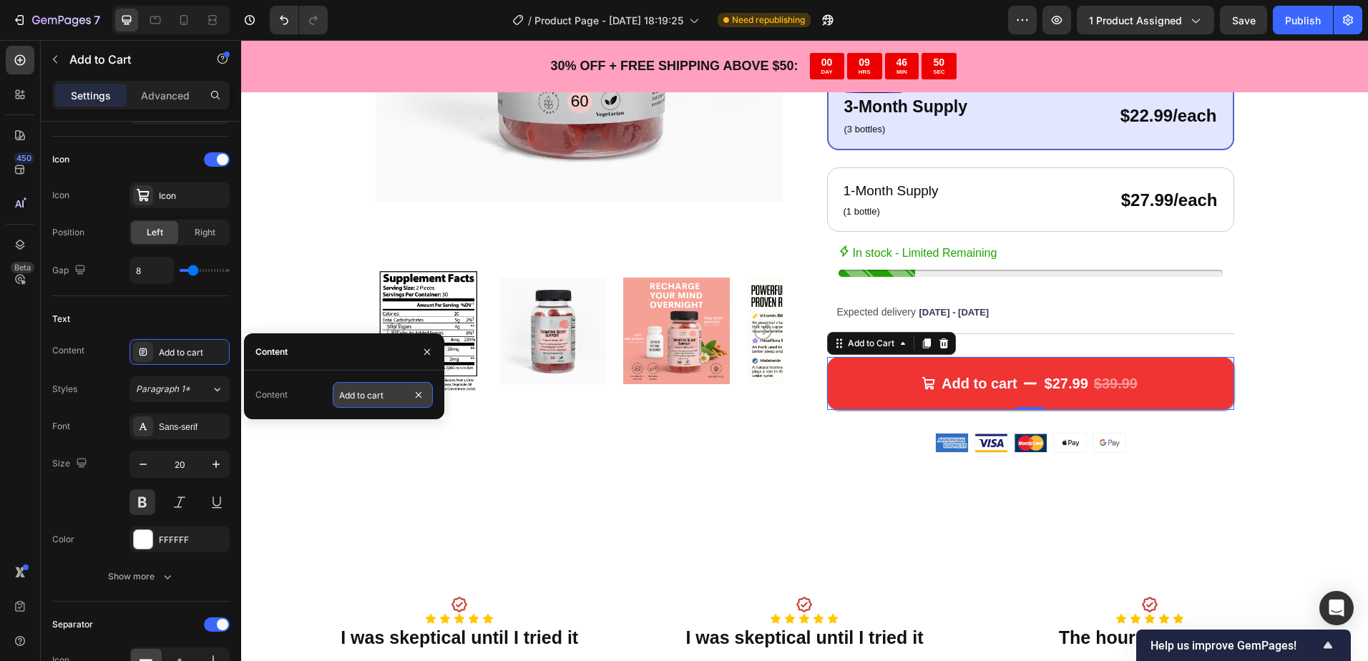
click at [384, 398] on input "Add to cart" at bounding box center [383, 395] width 100 height 26
click at [168, 316] on div "Text" at bounding box center [140, 319] width 177 height 23
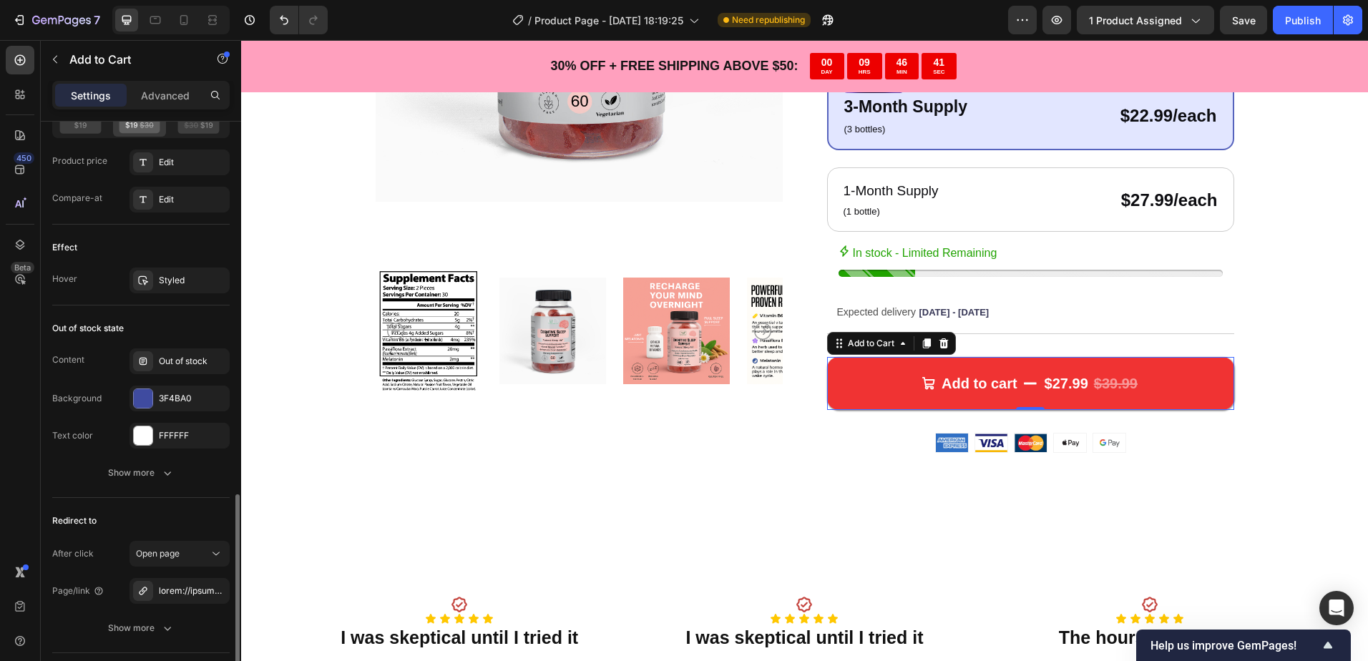
scroll to position [1314, 0]
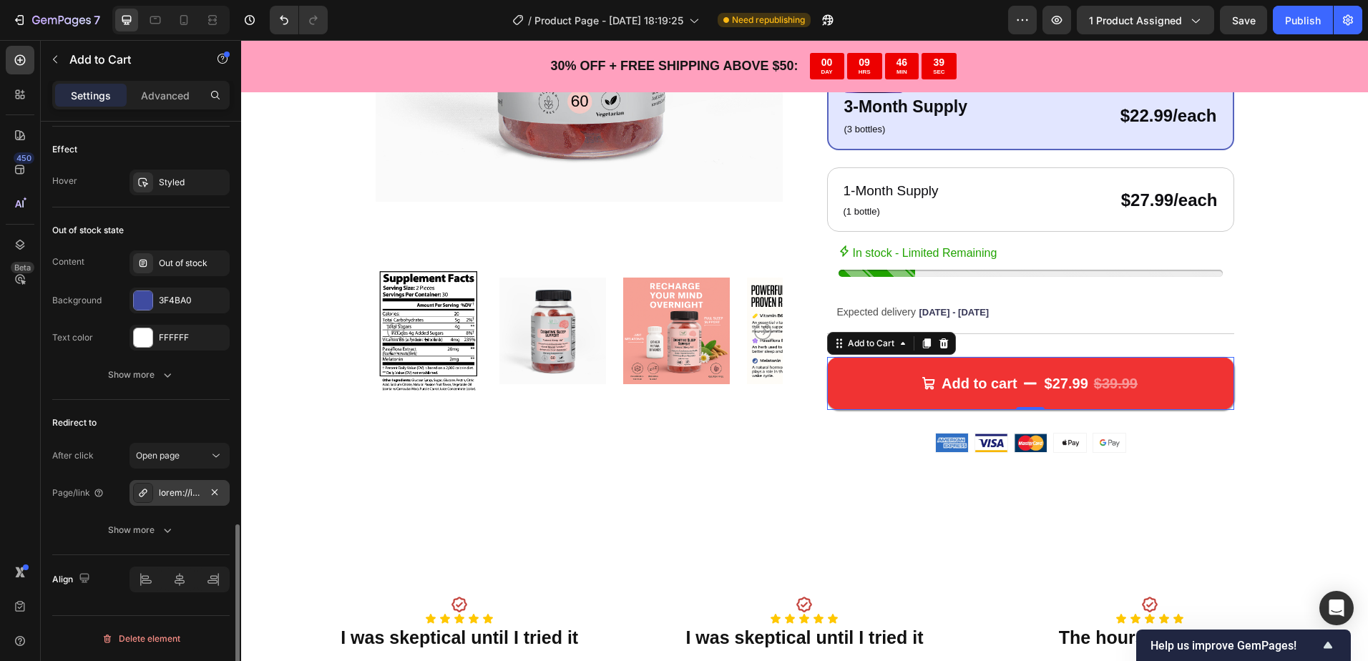
click at [192, 492] on div at bounding box center [180, 493] width 42 height 13
click at [177, 456] on span "Open page" at bounding box center [158, 455] width 44 height 11
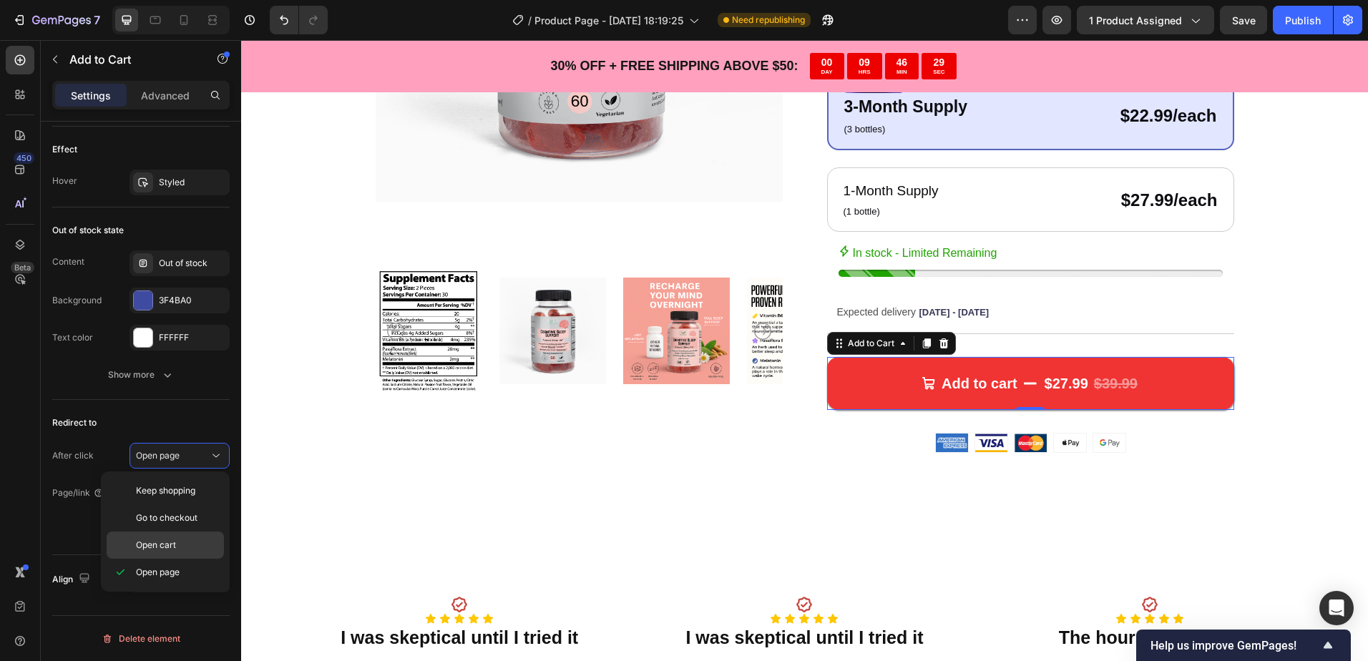
click at [175, 551] on span "Open cart" at bounding box center [156, 545] width 40 height 13
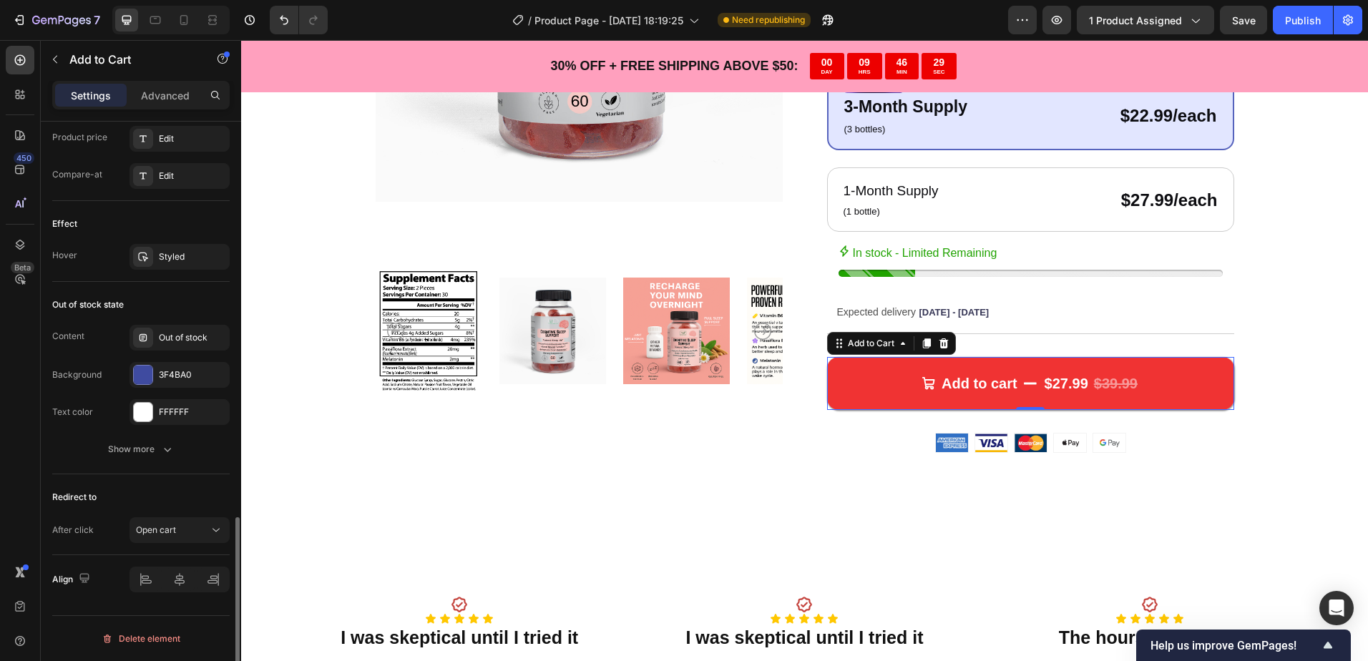
scroll to position [1240, 0]
click at [1287, 11] on button "Publish" at bounding box center [1303, 20] width 60 height 29
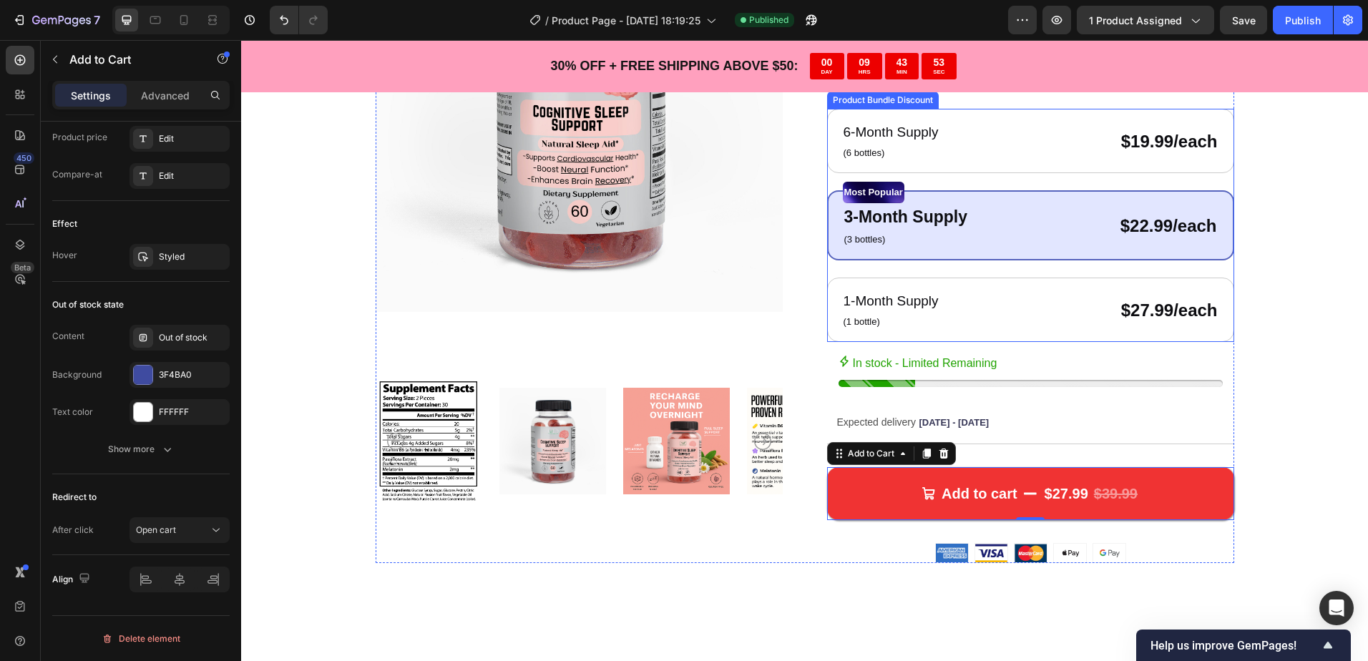
scroll to position [215, 0]
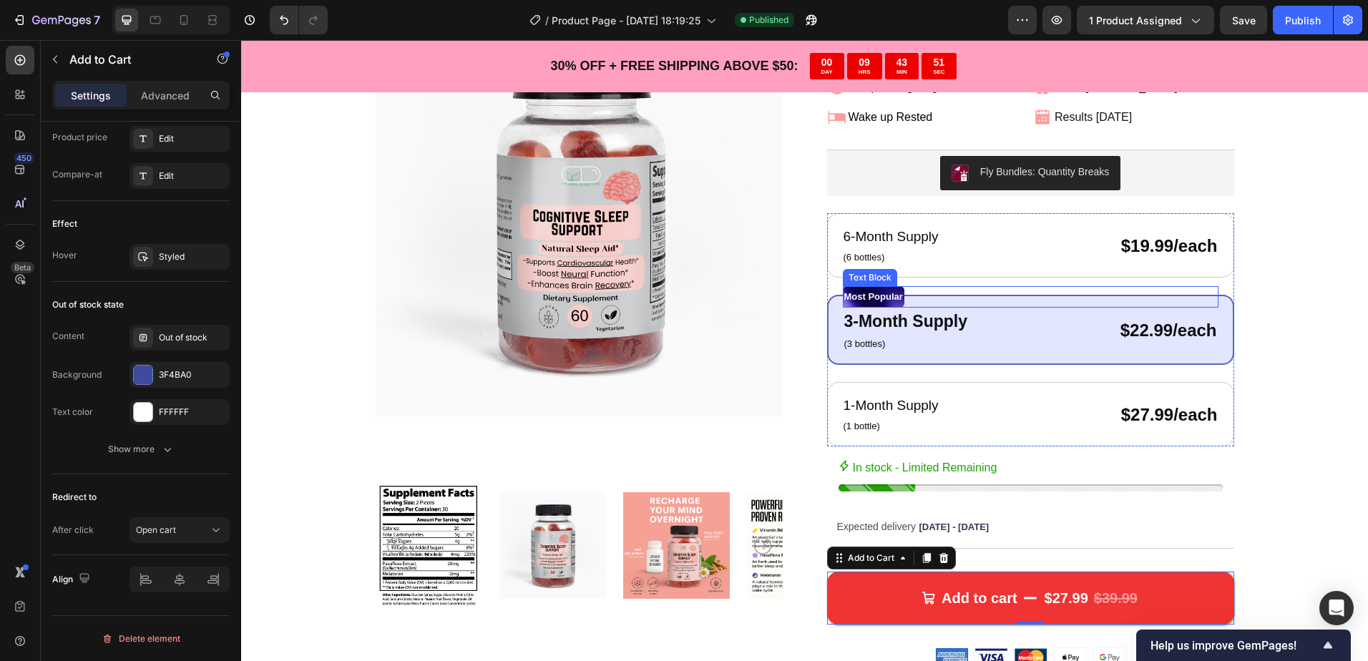
click at [875, 298] on p "Most Popular" at bounding box center [873, 297] width 59 height 19
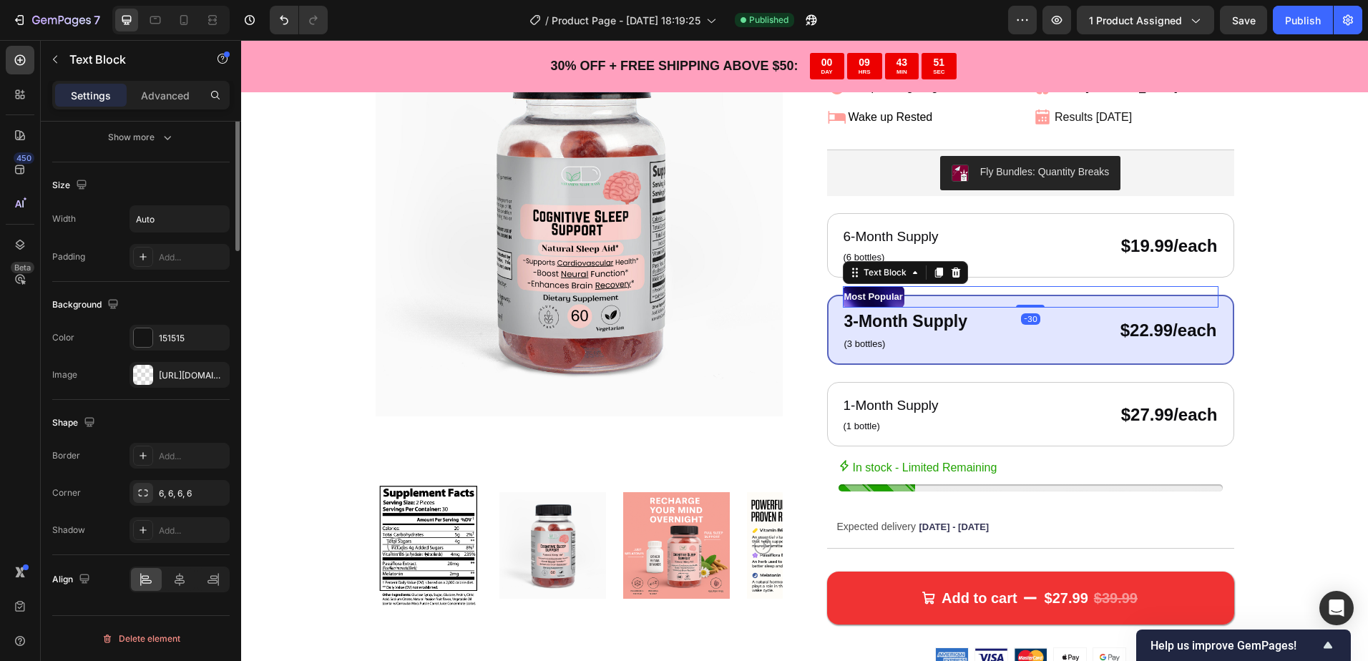
scroll to position [0, 0]
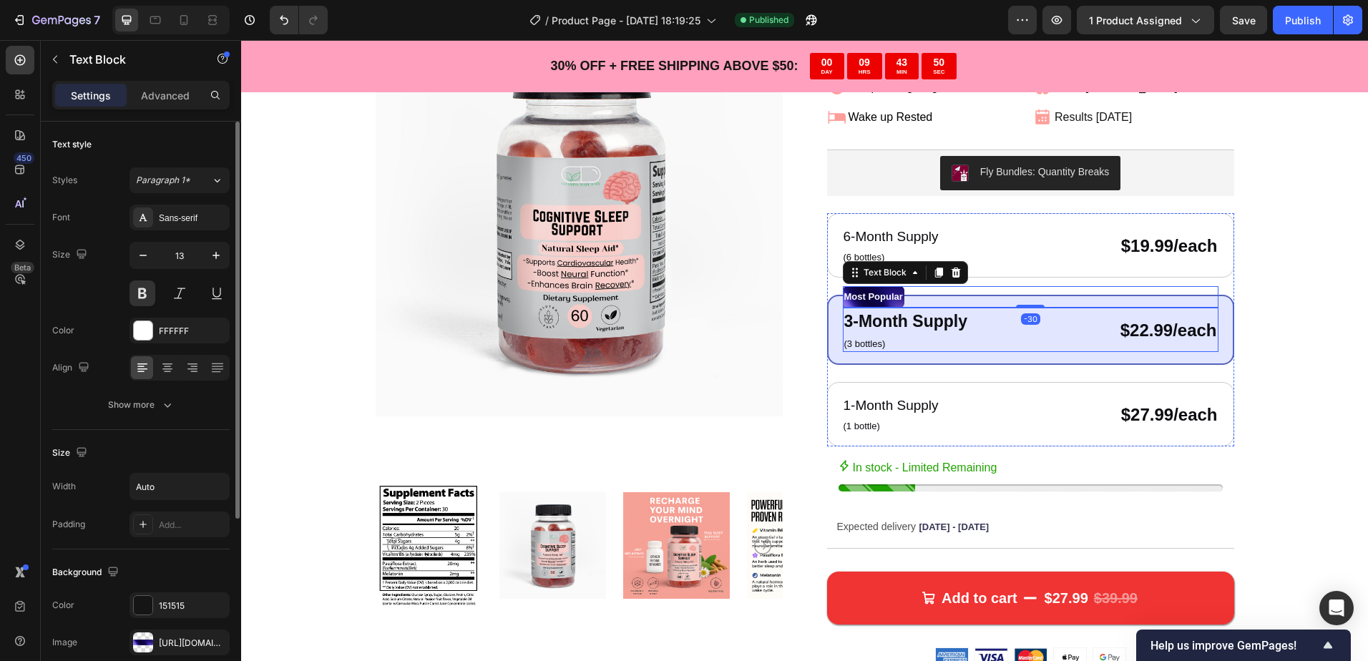
click at [1055, 351] on div "3-Month Supply Text Block (3 bottles) Text Block $22.99/each Text Block Row Row" at bounding box center [1031, 330] width 376 height 44
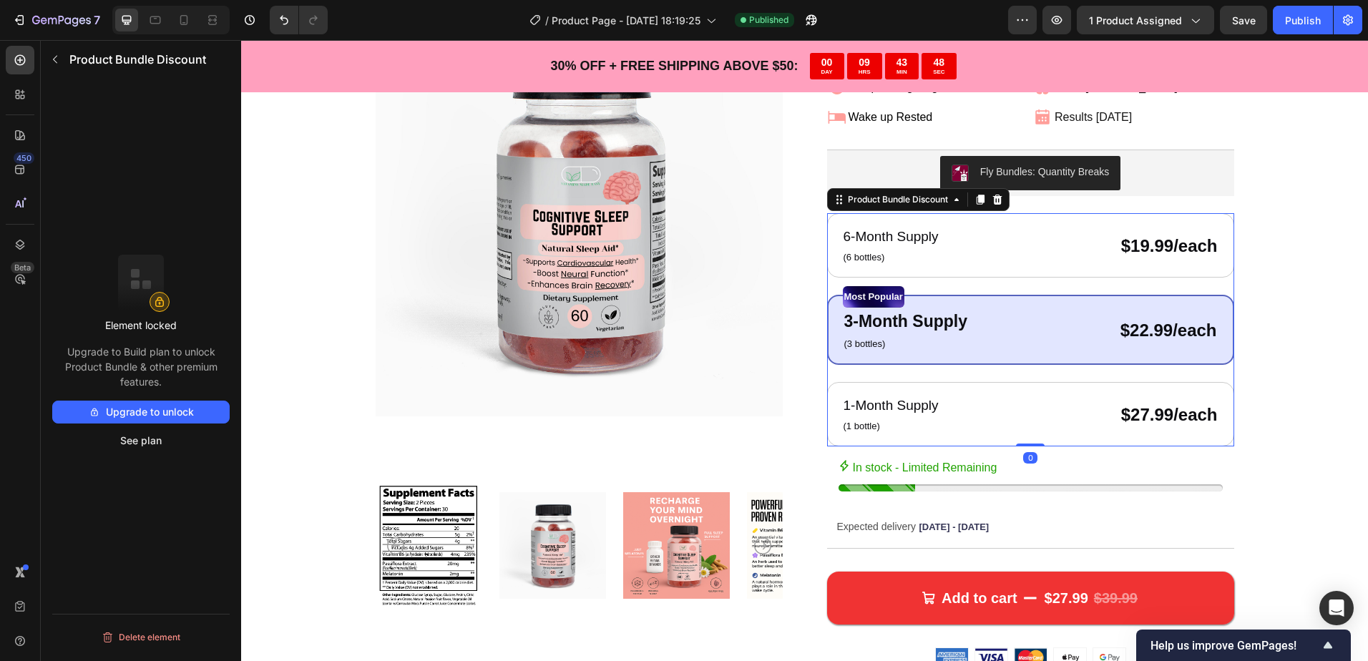
click at [835, 353] on div "Most Popular Text Block 3-Month Supply Text Block (3 bottles) Text Block $22.99…" at bounding box center [1030, 330] width 407 height 70
click at [151, 405] on button "Upgrade to unlock" at bounding box center [140, 412] width 177 height 23
click at [63, 62] on button "button" at bounding box center [55, 59] width 23 height 23
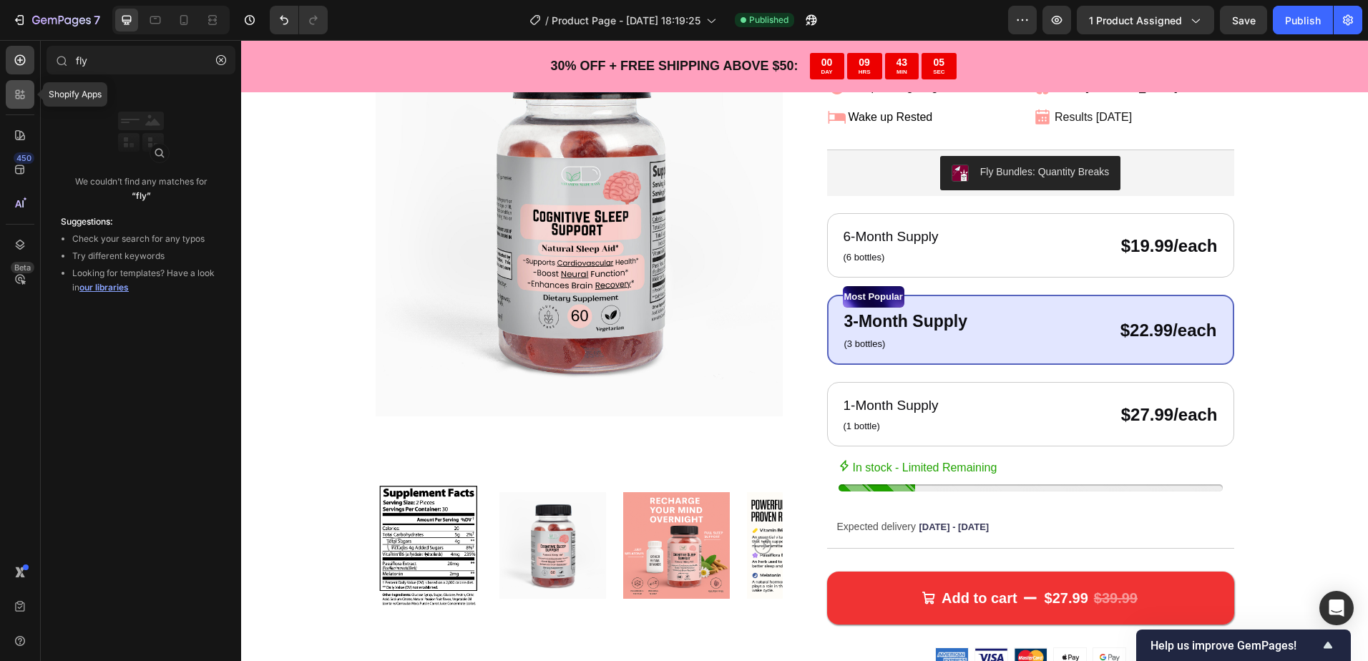
click at [29, 102] on div at bounding box center [20, 94] width 29 height 29
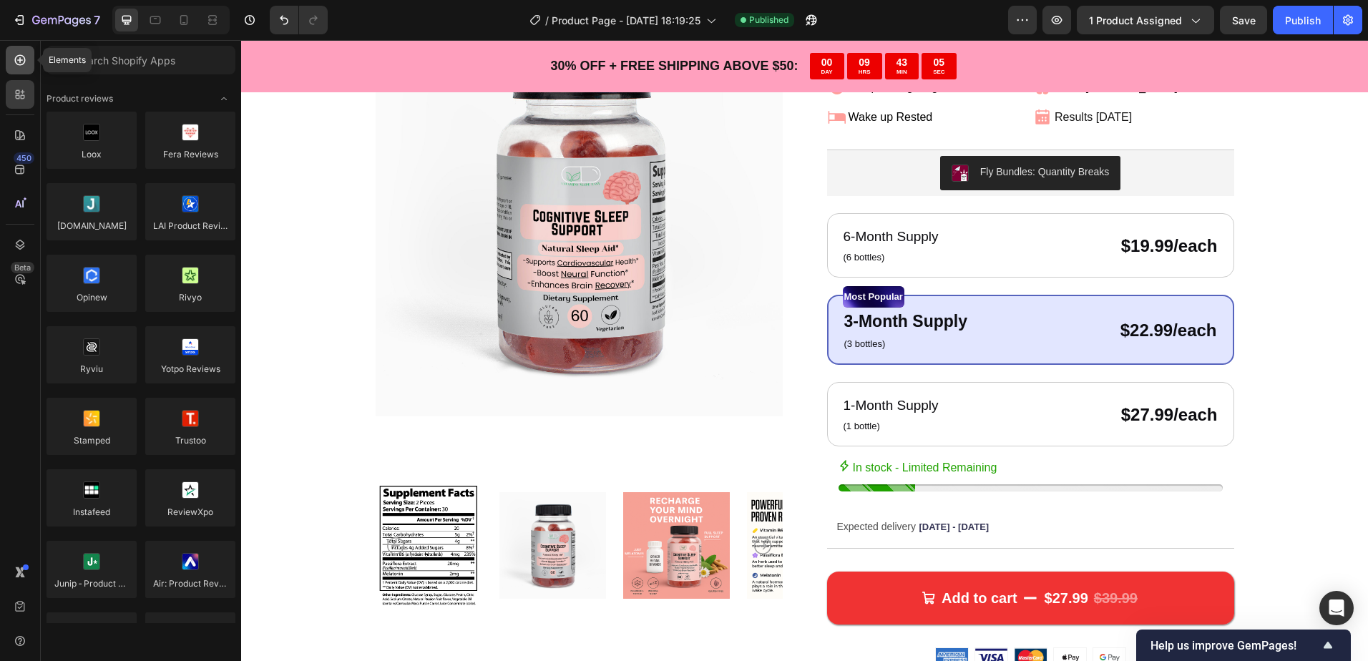
click at [32, 54] on div at bounding box center [20, 60] width 29 height 29
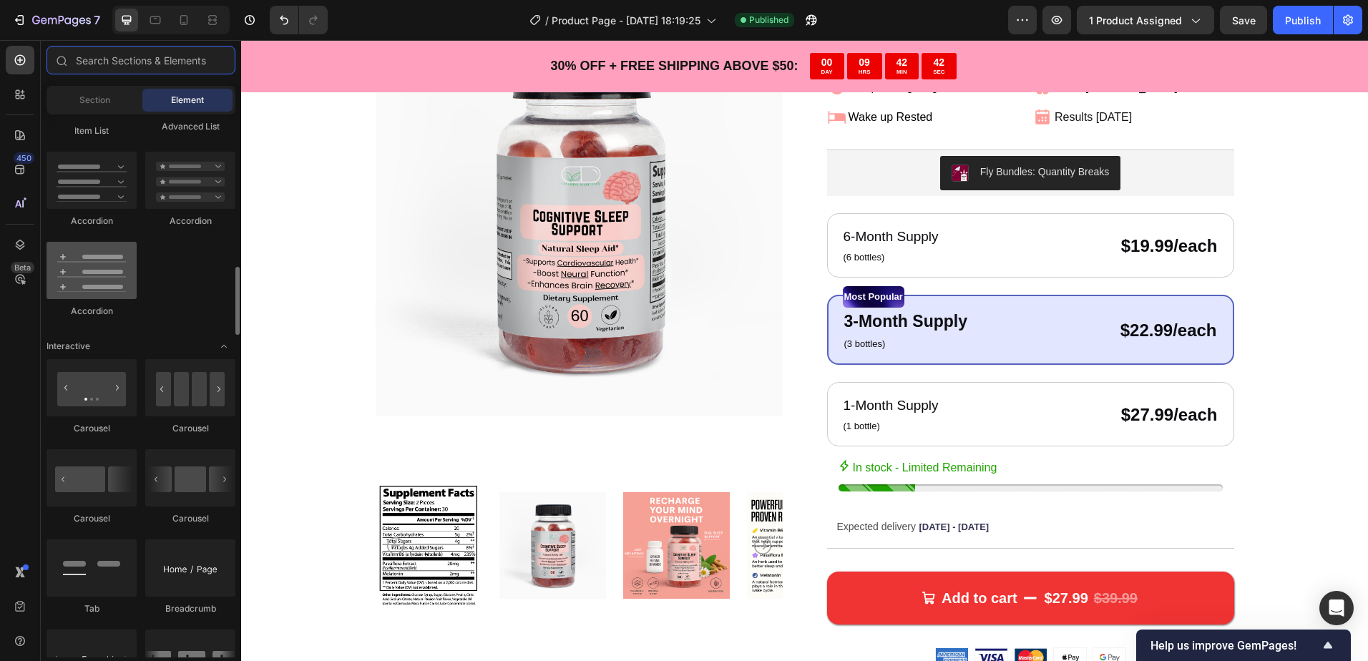
scroll to position [1359, 0]
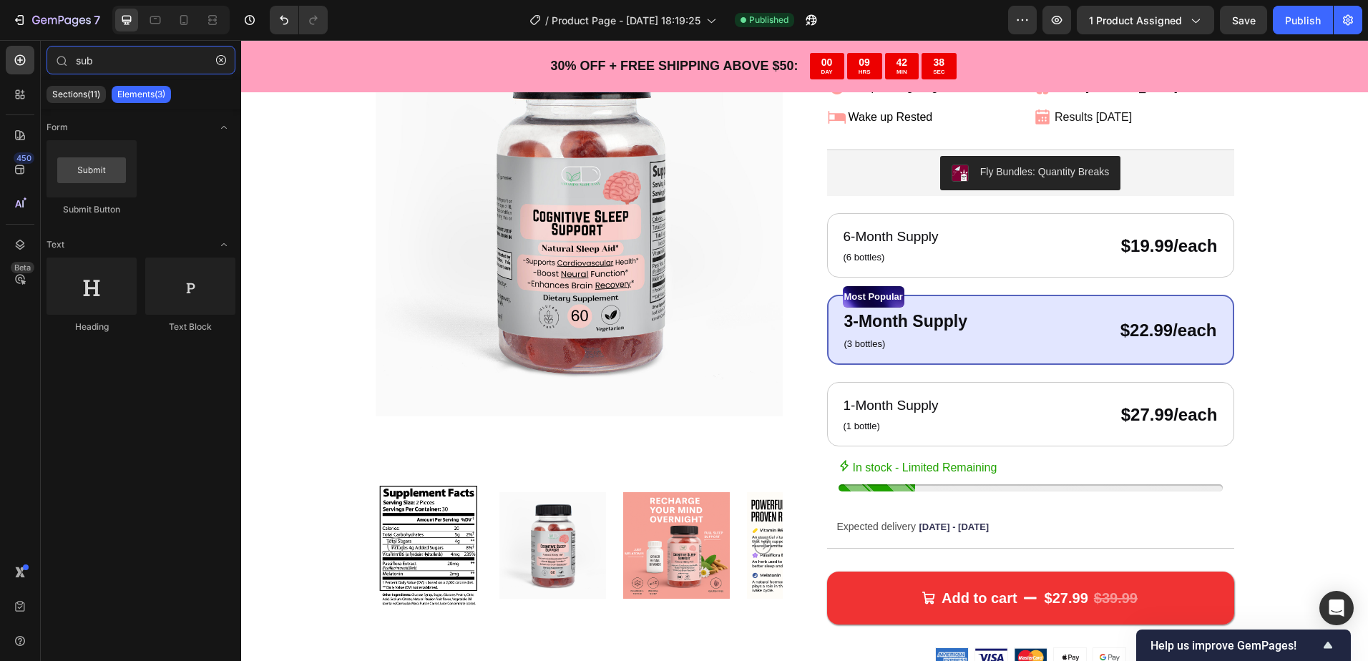
type input "sub"
click at [26, 97] on icon at bounding box center [20, 94] width 14 height 14
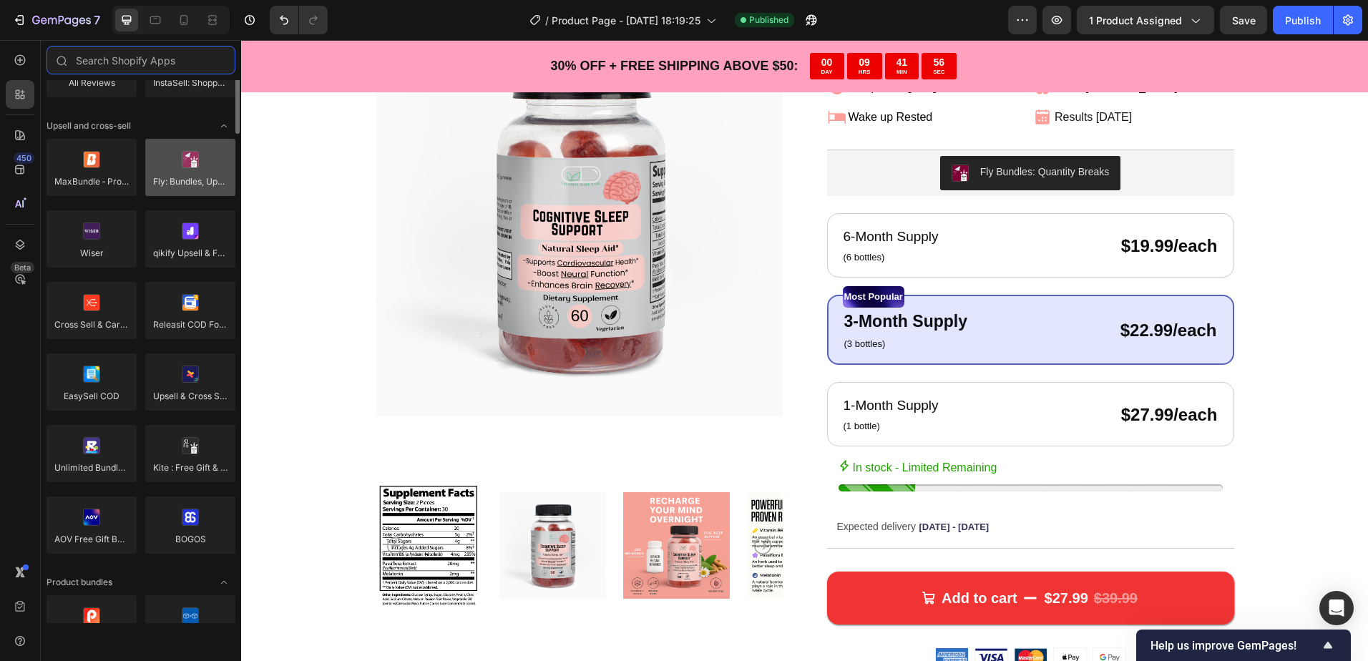
scroll to position [501, 0]
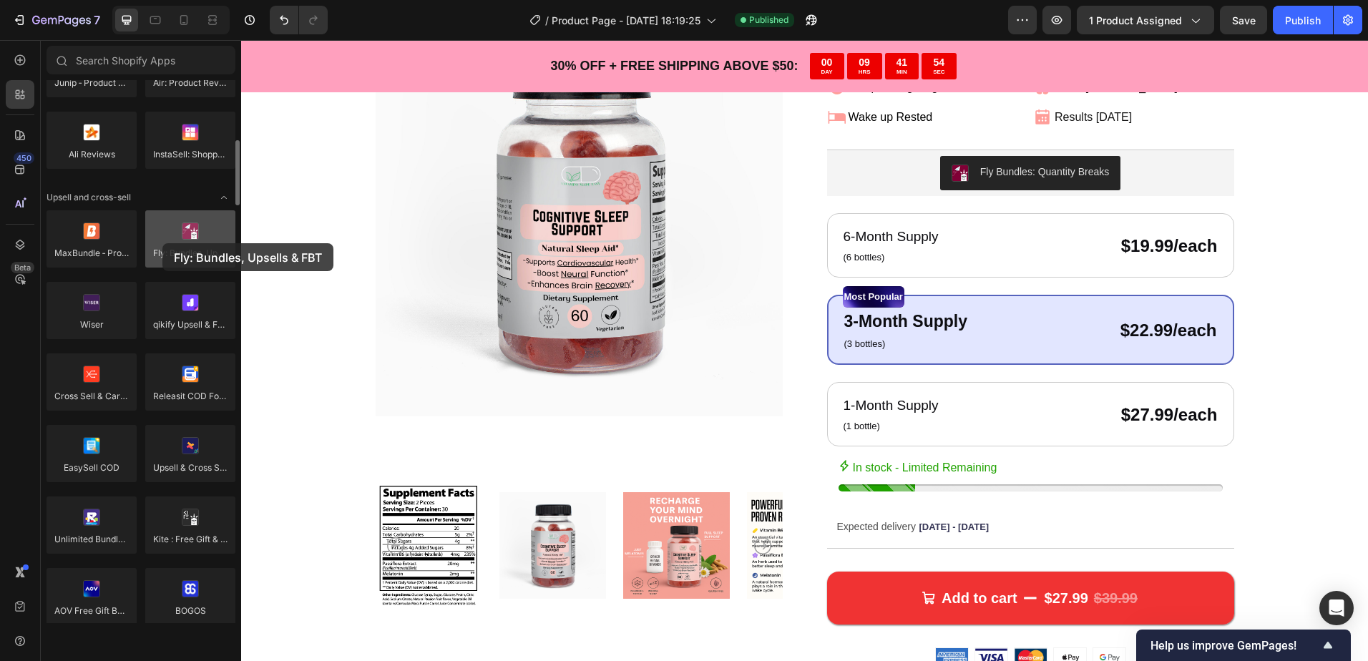
click at [162, 243] on div at bounding box center [190, 238] width 90 height 57
drag, startPoint x: 162, startPoint y: 243, endPoint x: 185, endPoint y: 246, distance: 22.4
click at [185, 246] on div at bounding box center [190, 238] width 90 height 57
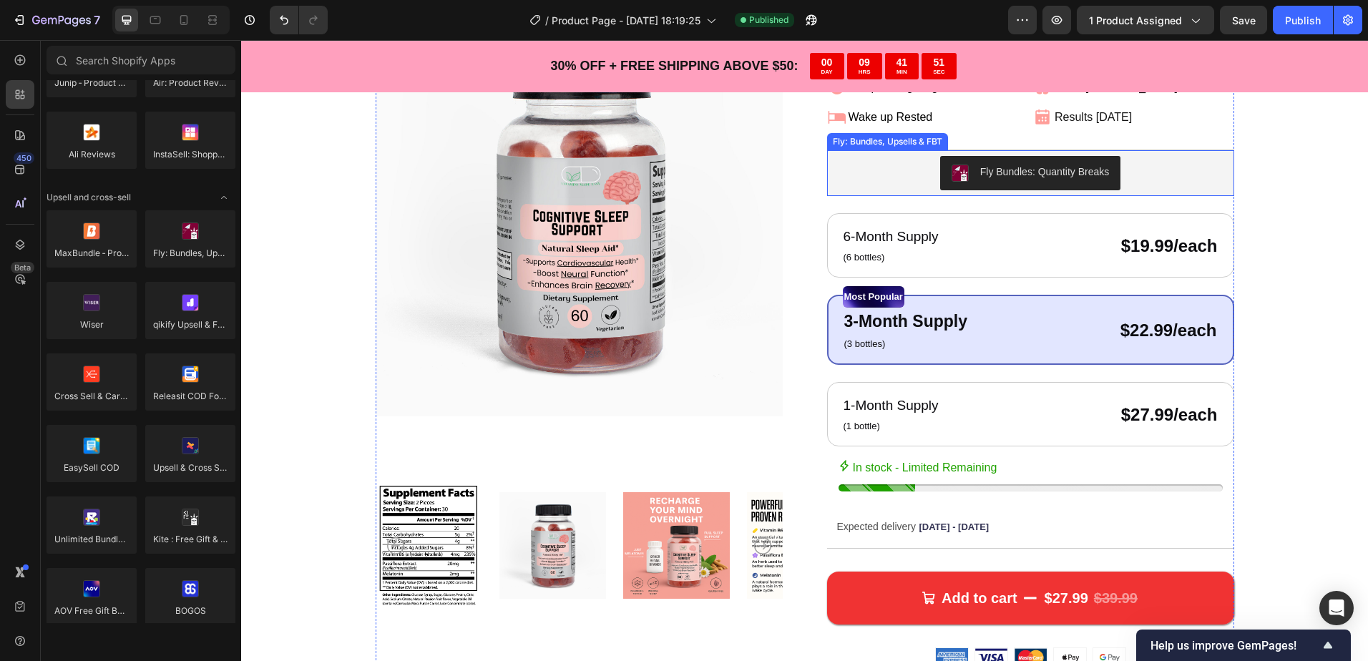
click at [1008, 182] on button "Fly Bundles: Quantity Breaks" at bounding box center [1030, 173] width 181 height 34
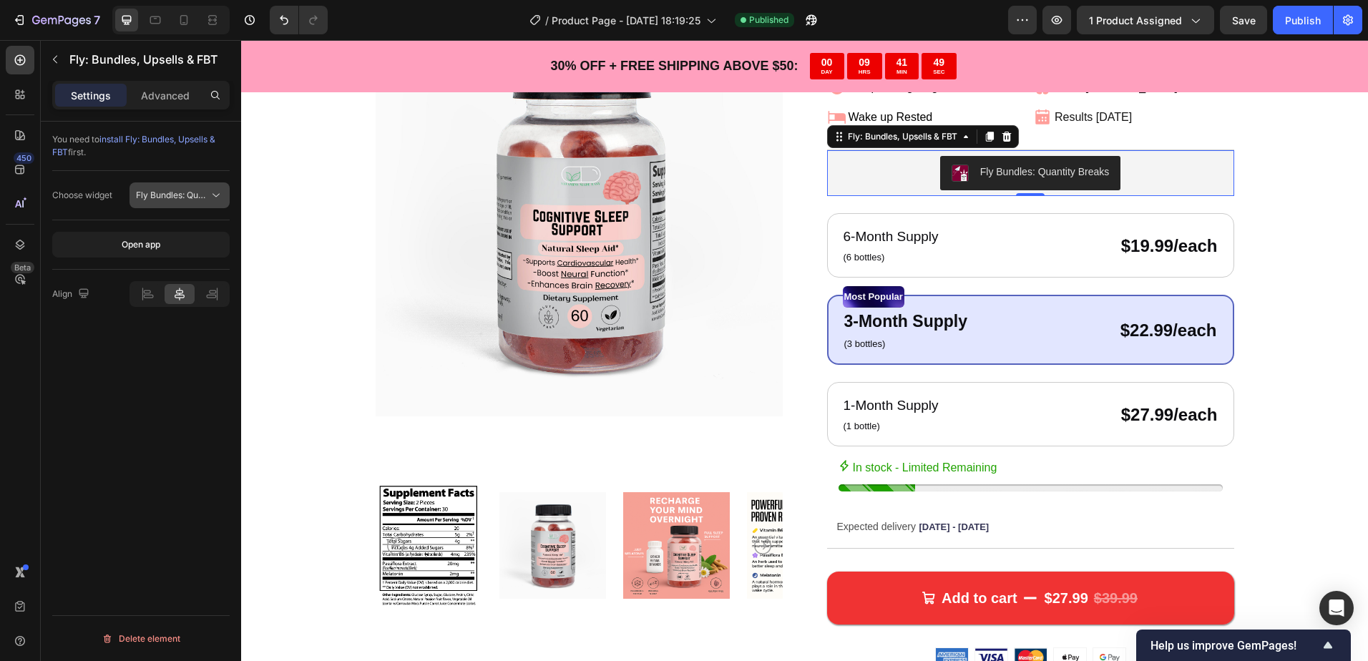
click at [176, 202] on button "Fly Bundles: Quantity Breaks" at bounding box center [180, 195] width 100 height 26
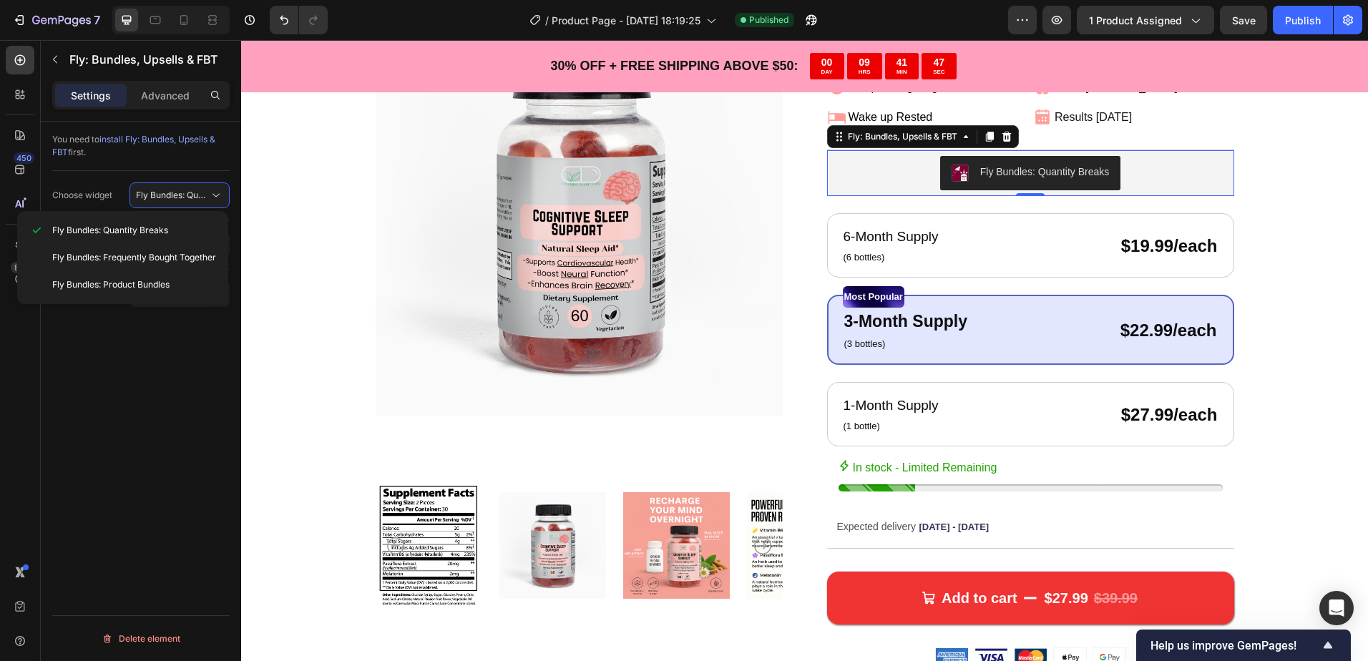
click at [159, 348] on div "You need to install Fly: Bundles, Upsells & FBT first. Choose widget Fly Bundle…" at bounding box center [141, 412] width 200 height 580
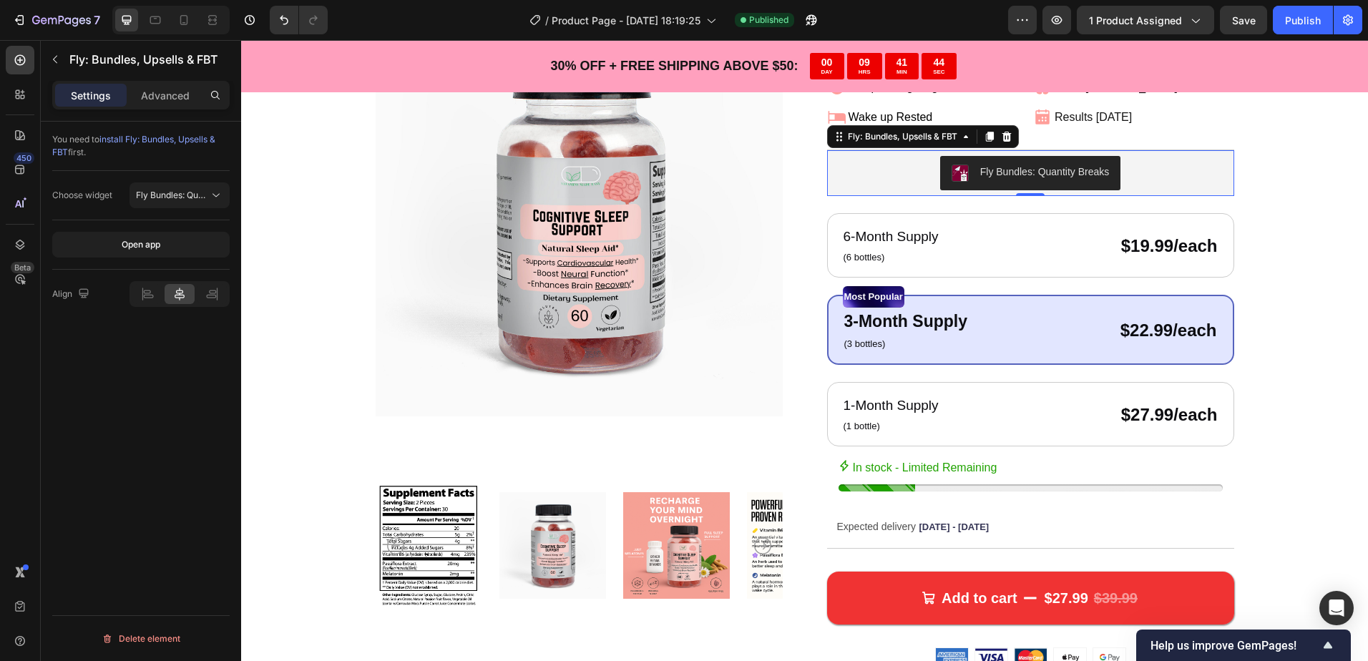
click at [128, 142] on span "install Fly: Bundles, Upsells & FBT" at bounding box center [133, 146] width 163 height 24
click at [140, 94] on div "Advanced" at bounding box center [166, 95] width 72 height 23
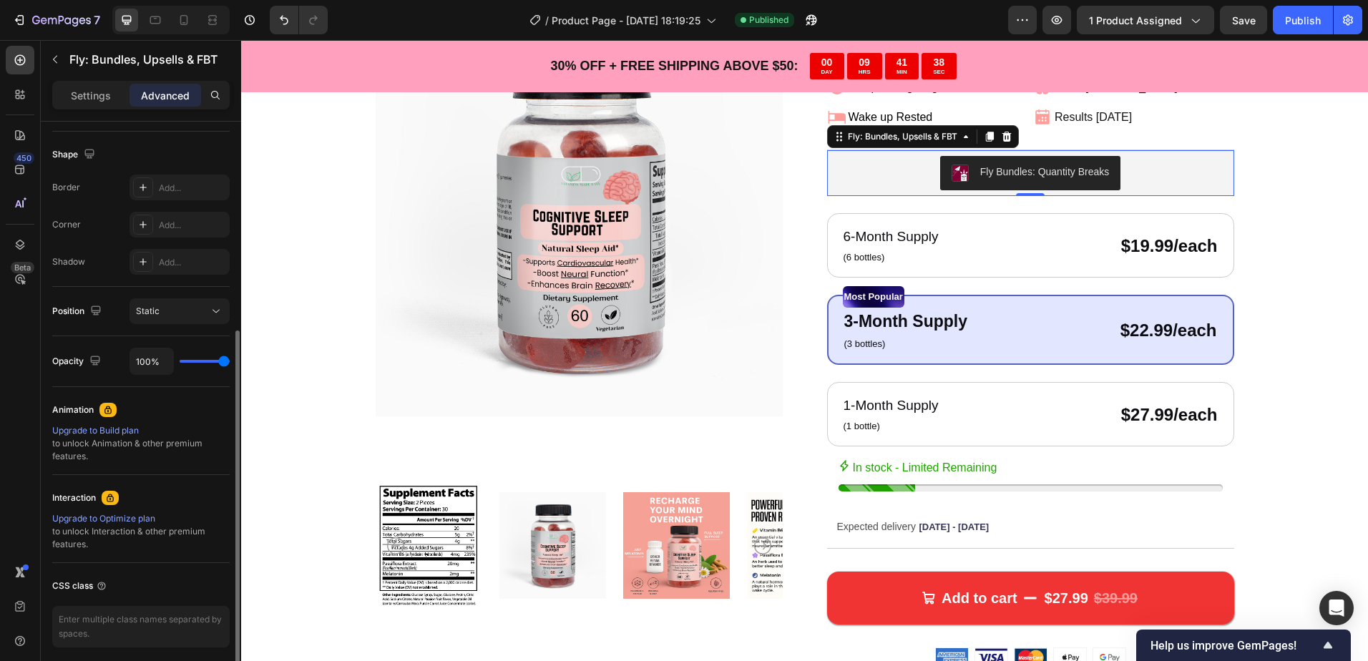
scroll to position [413, 0]
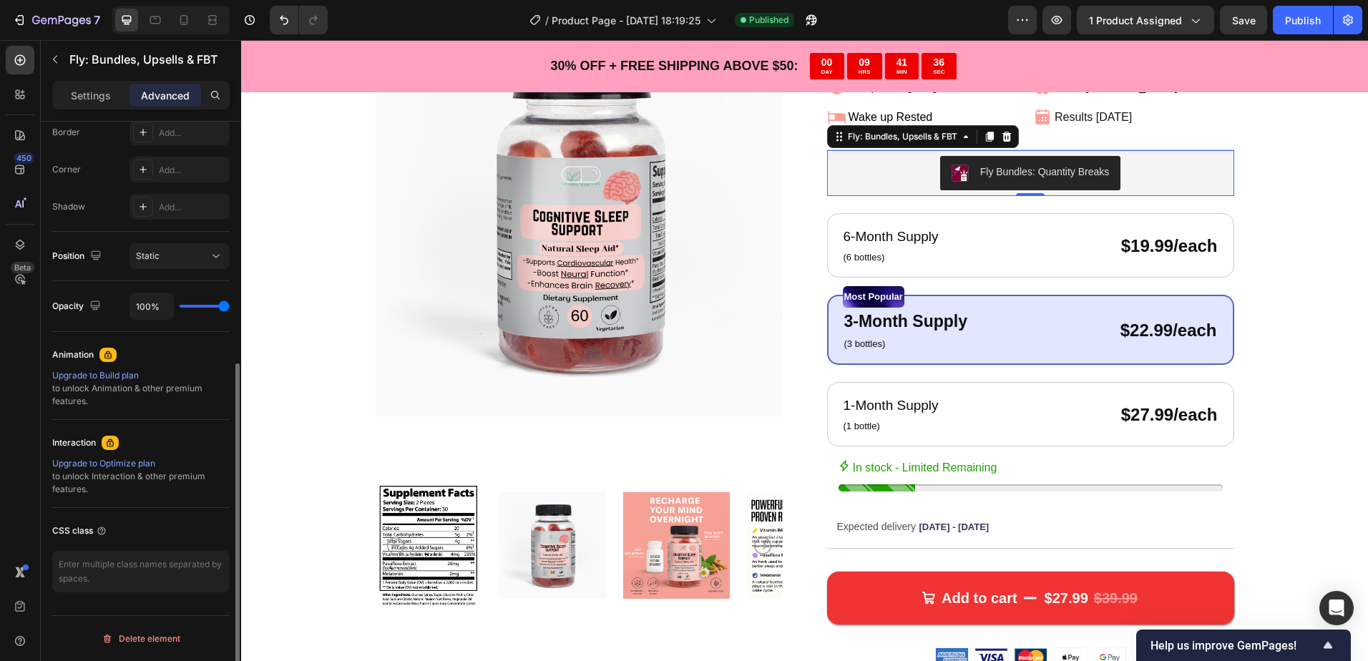
type input "0%"
type input "0"
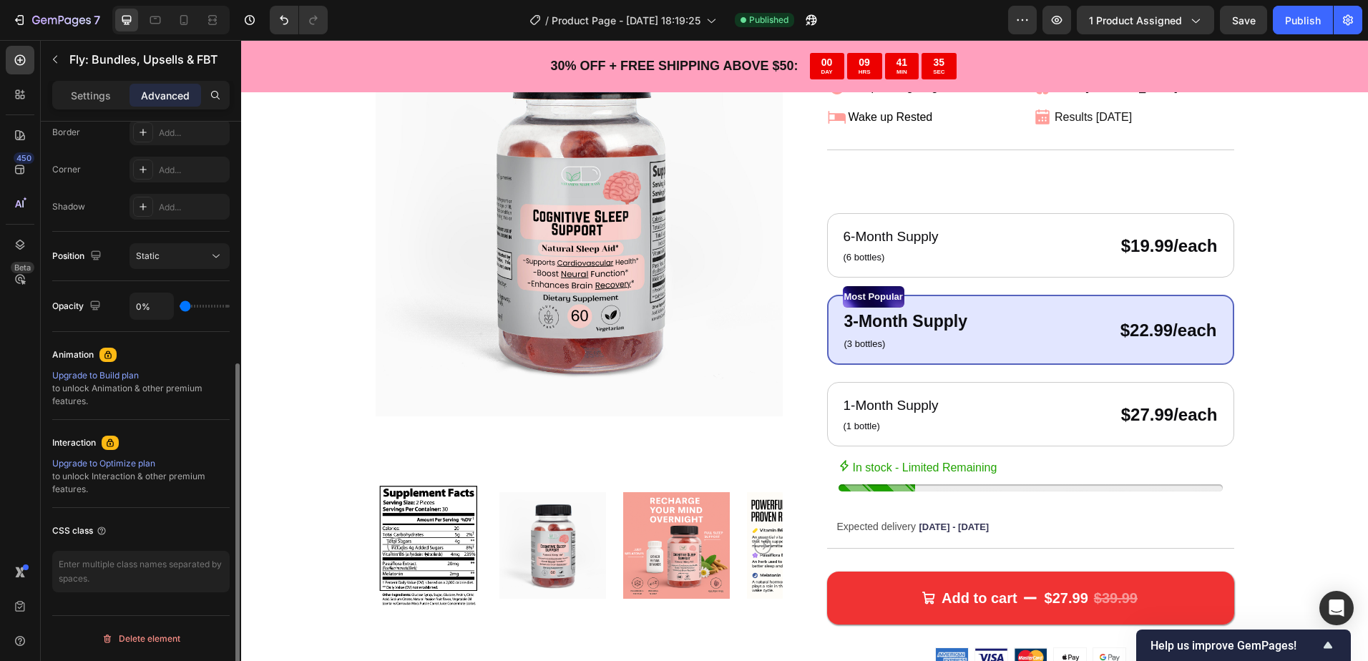
type input "100%"
type input "100"
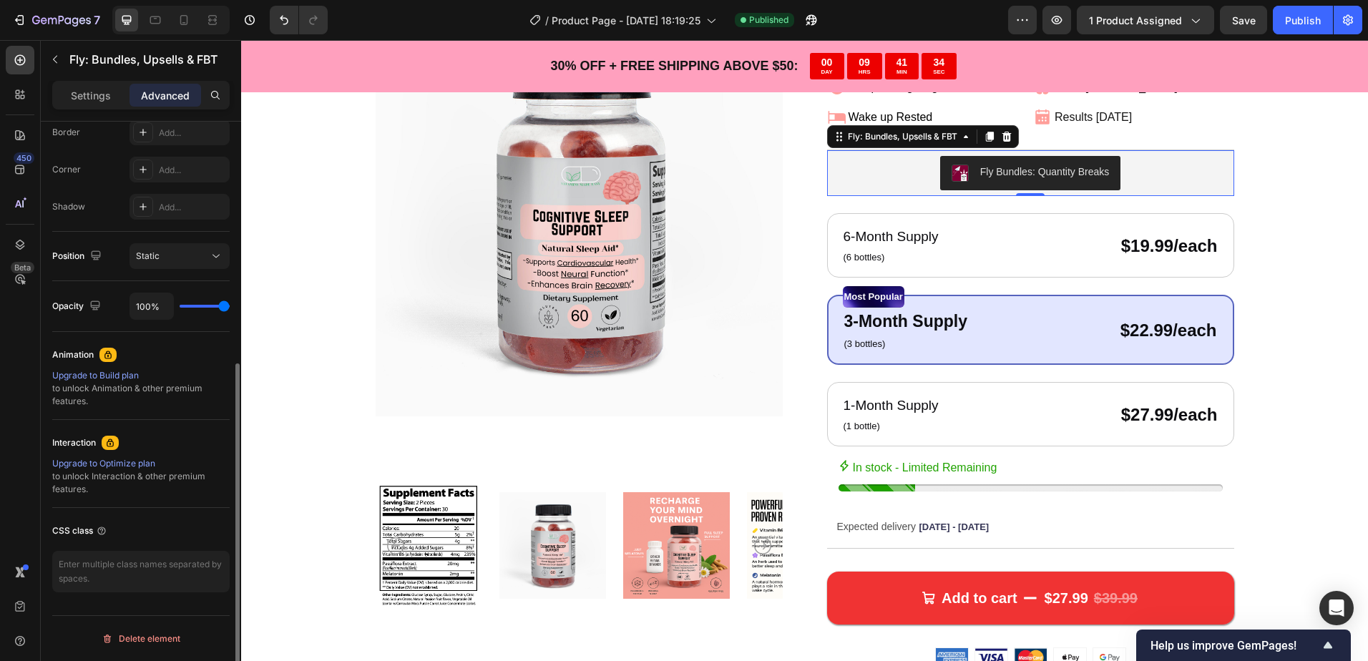
drag, startPoint x: 219, startPoint y: 307, endPoint x: 91, endPoint y: 275, distance: 132.1
click at [230, 308] on input "range" at bounding box center [205, 306] width 50 height 3
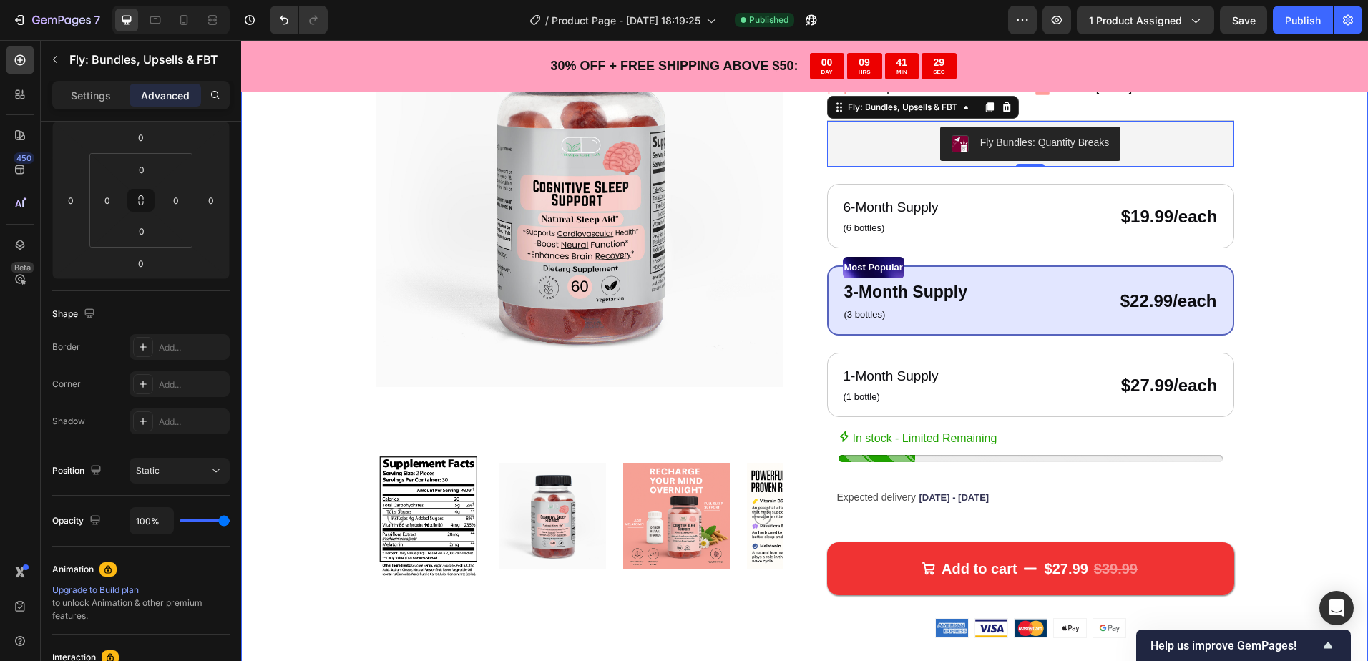
scroll to position [0, 0]
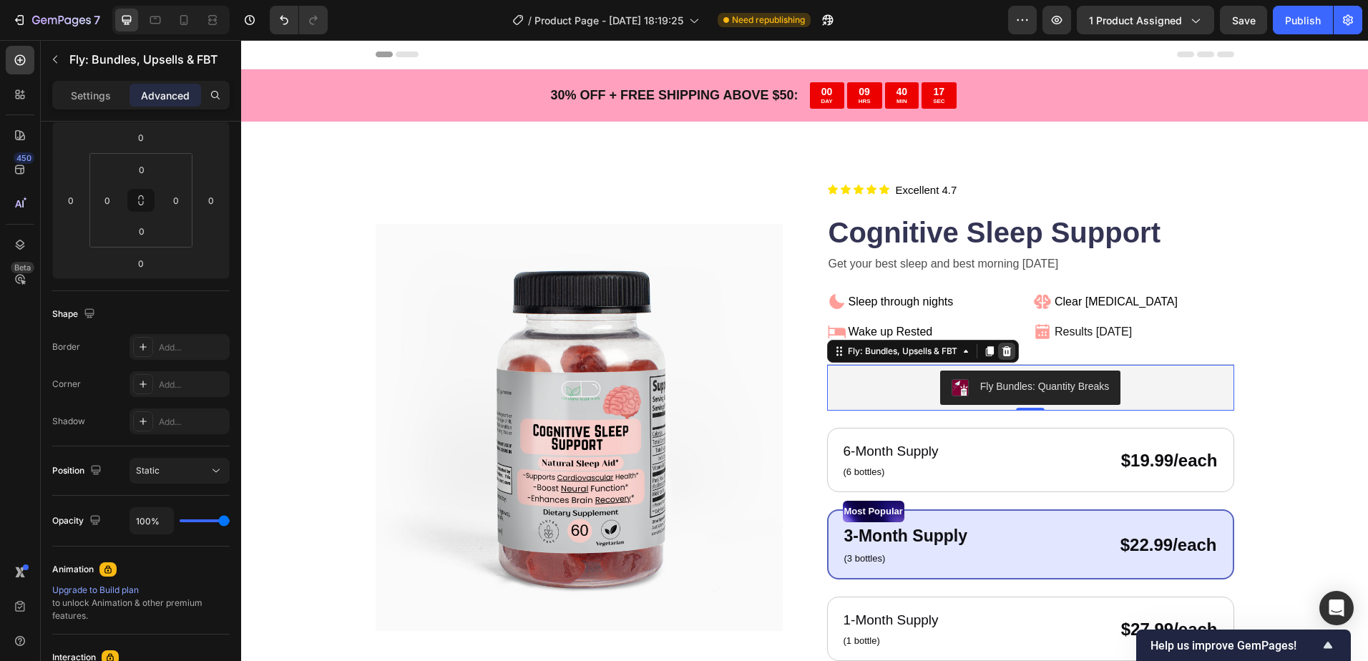
click at [1002, 350] on icon at bounding box center [1006, 351] width 9 height 10
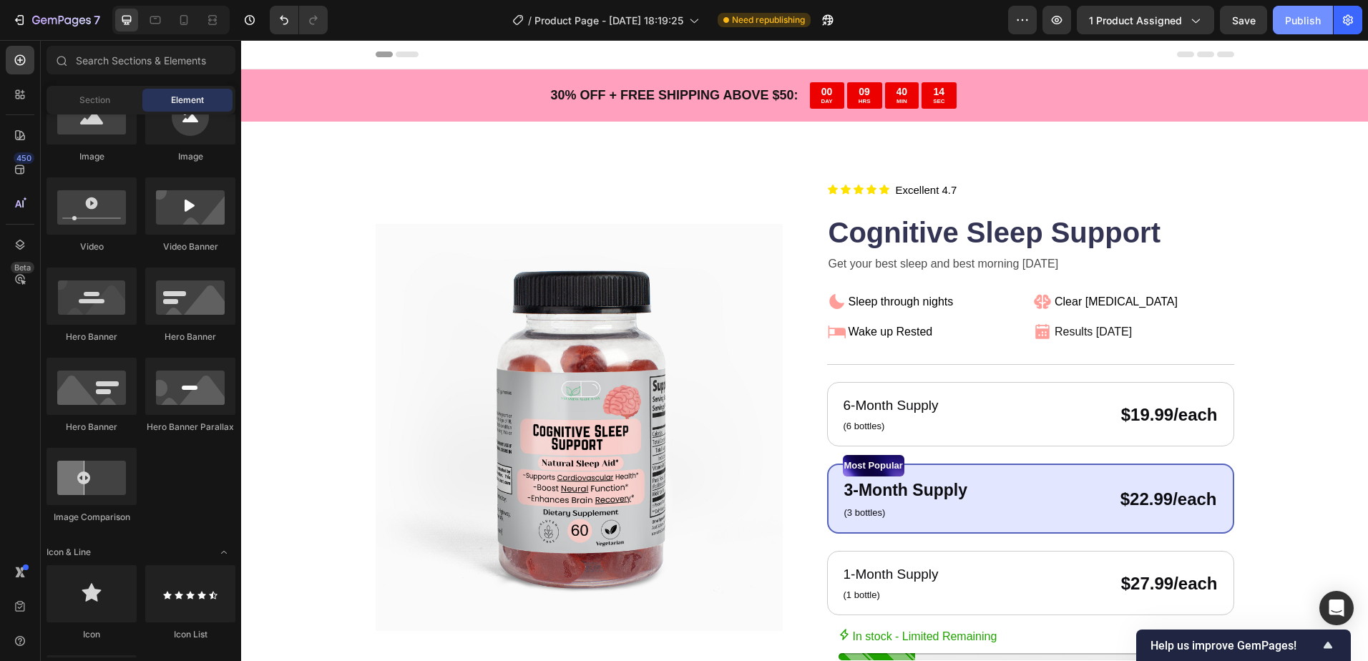
click at [1298, 15] on div "Publish" at bounding box center [1303, 20] width 36 height 15
